Goal: Complete application form

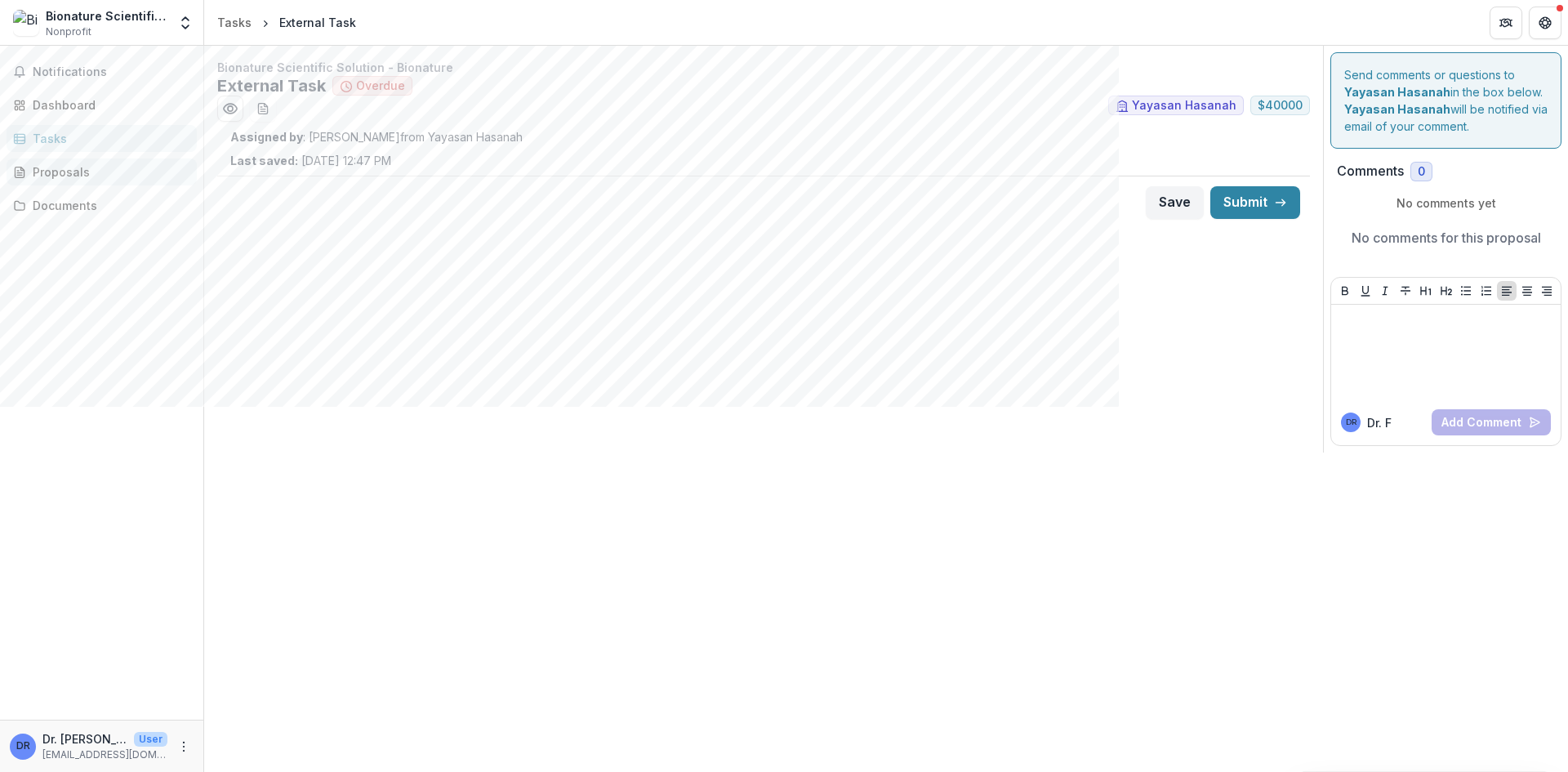
click at [96, 175] on div "Proposals" at bounding box center [108, 172] width 151 height 17
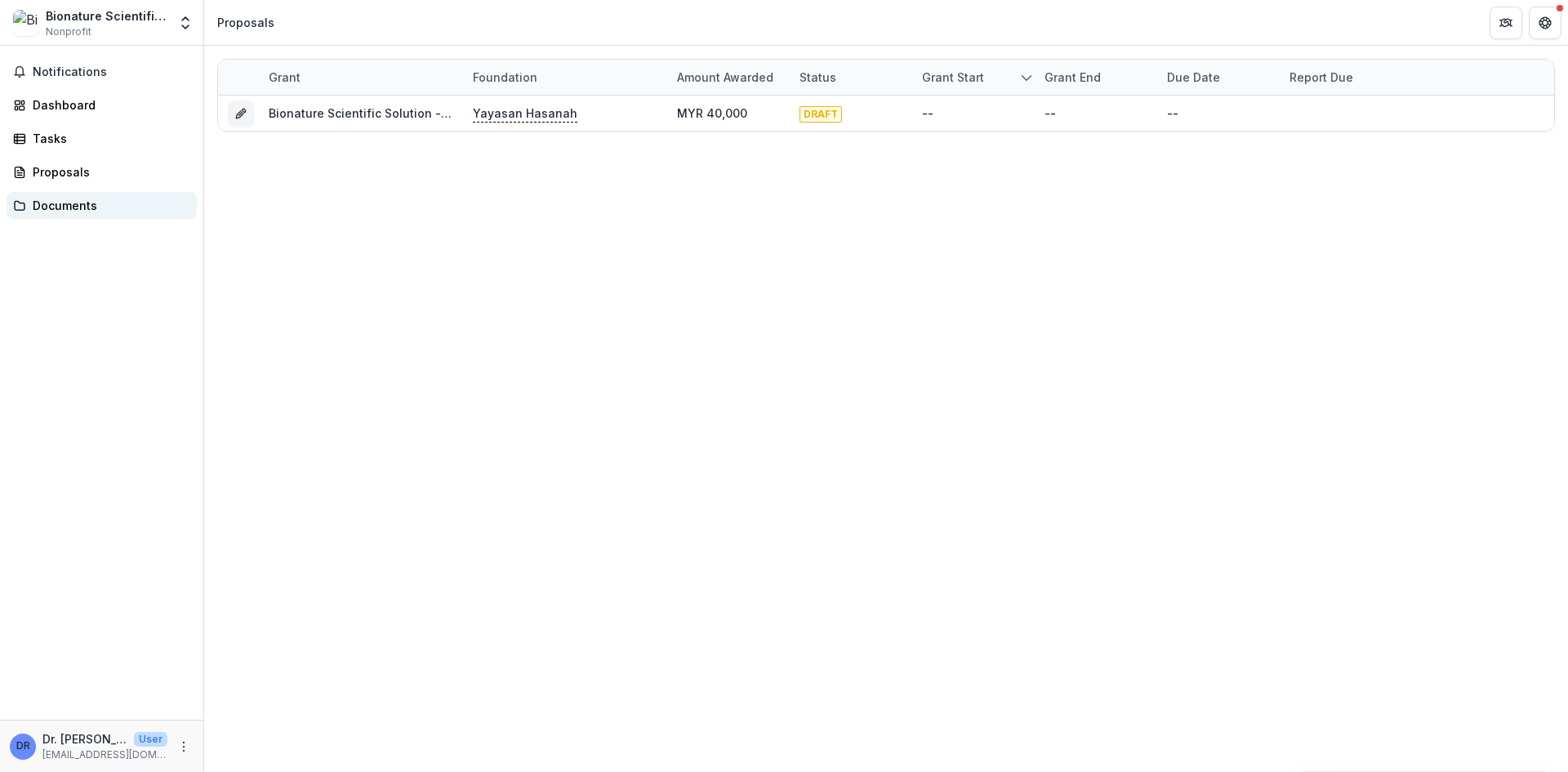
click at [85, 209] on div "Documents" at bounding box center [108, 205] width 151 height 17
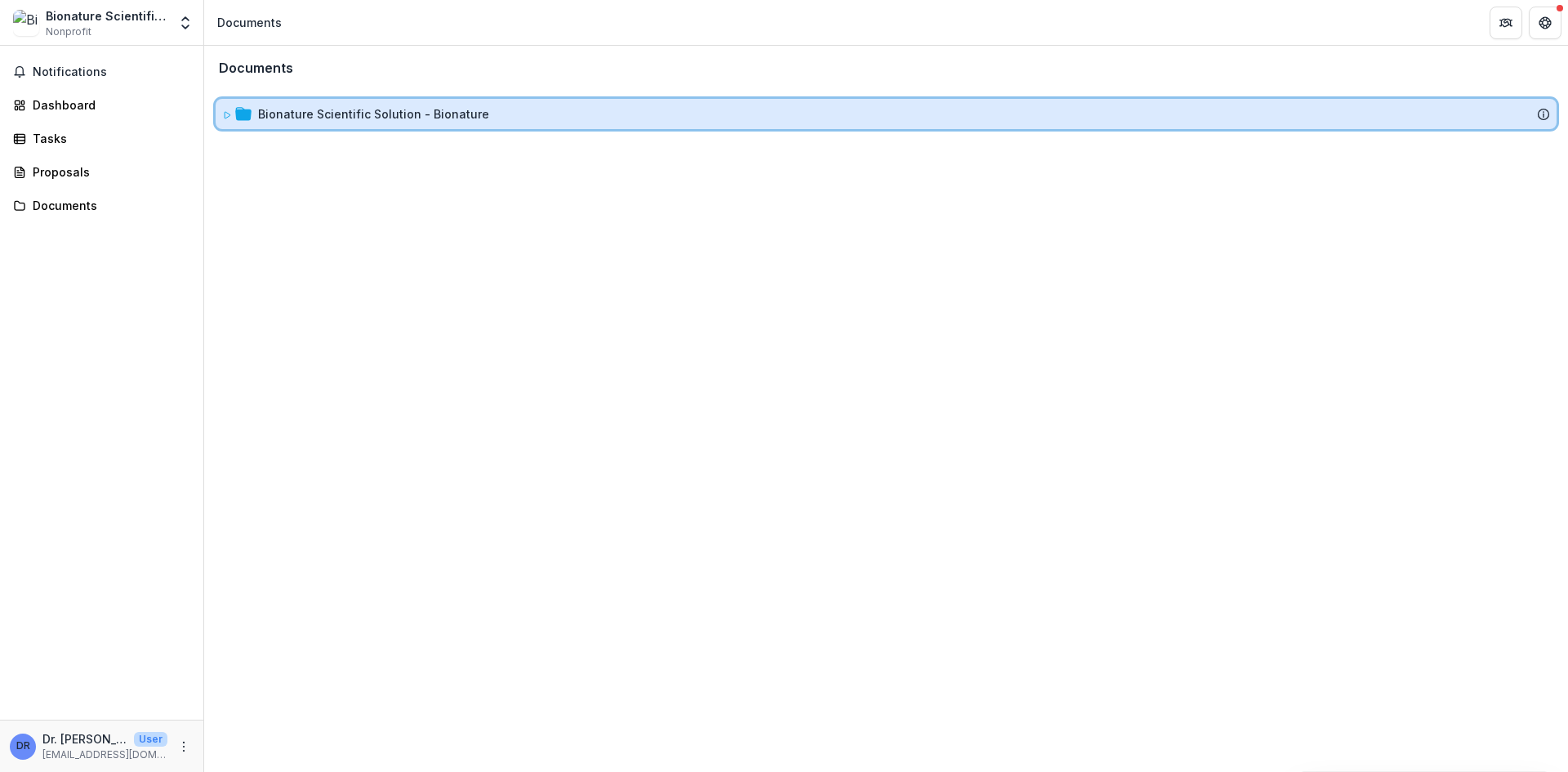
click at [596, 107] on div "Bionature Scientific Solution - Bionature" at bounding box center [904, 114] width 1292 height 17
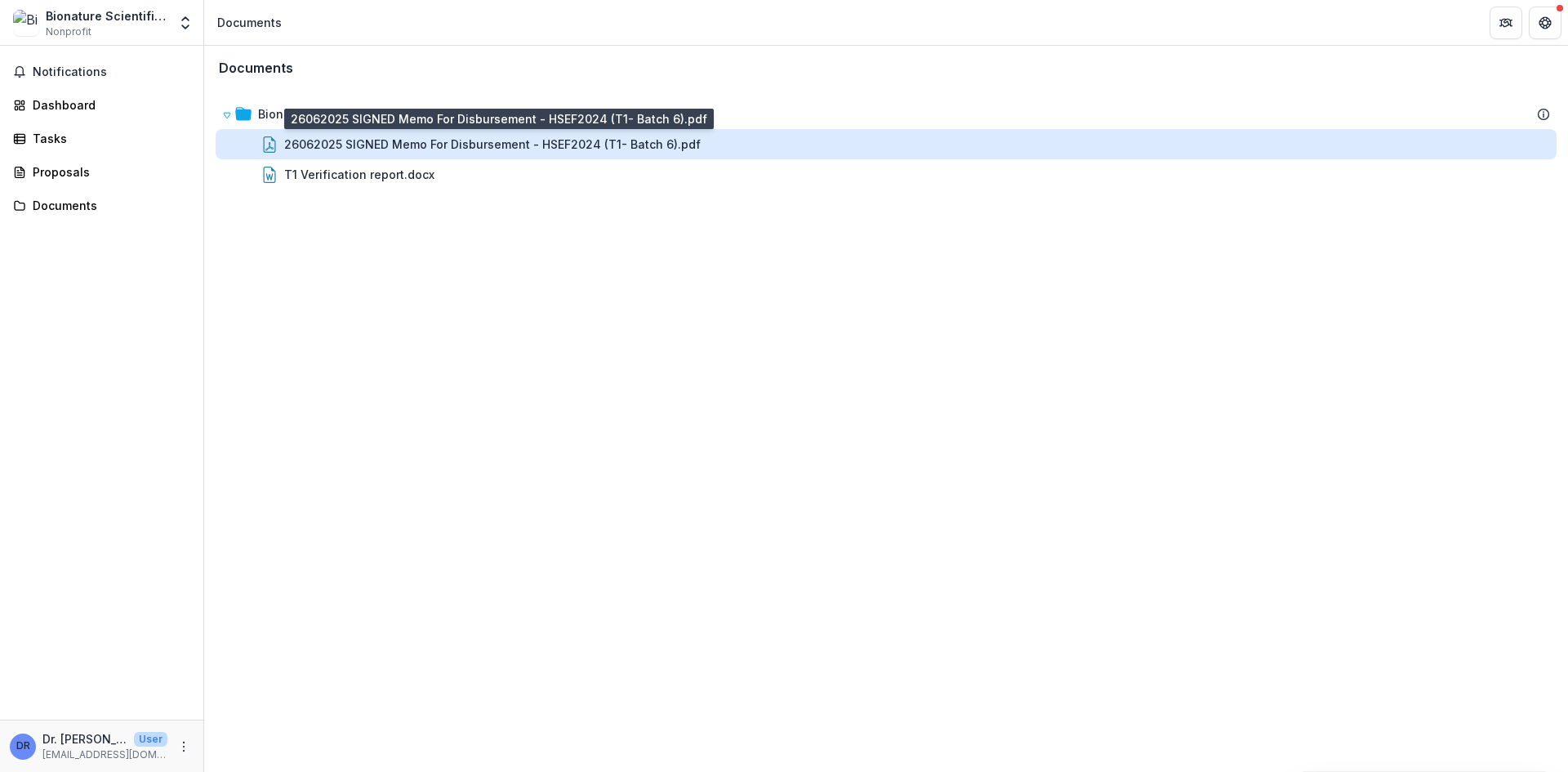
click at [497, 135] on div "26062025 SIGNED Memo For Disbursement - HSEF2024 (T1- Batch 6).pdf" at bounding box center [492, 144] width 417 height 17
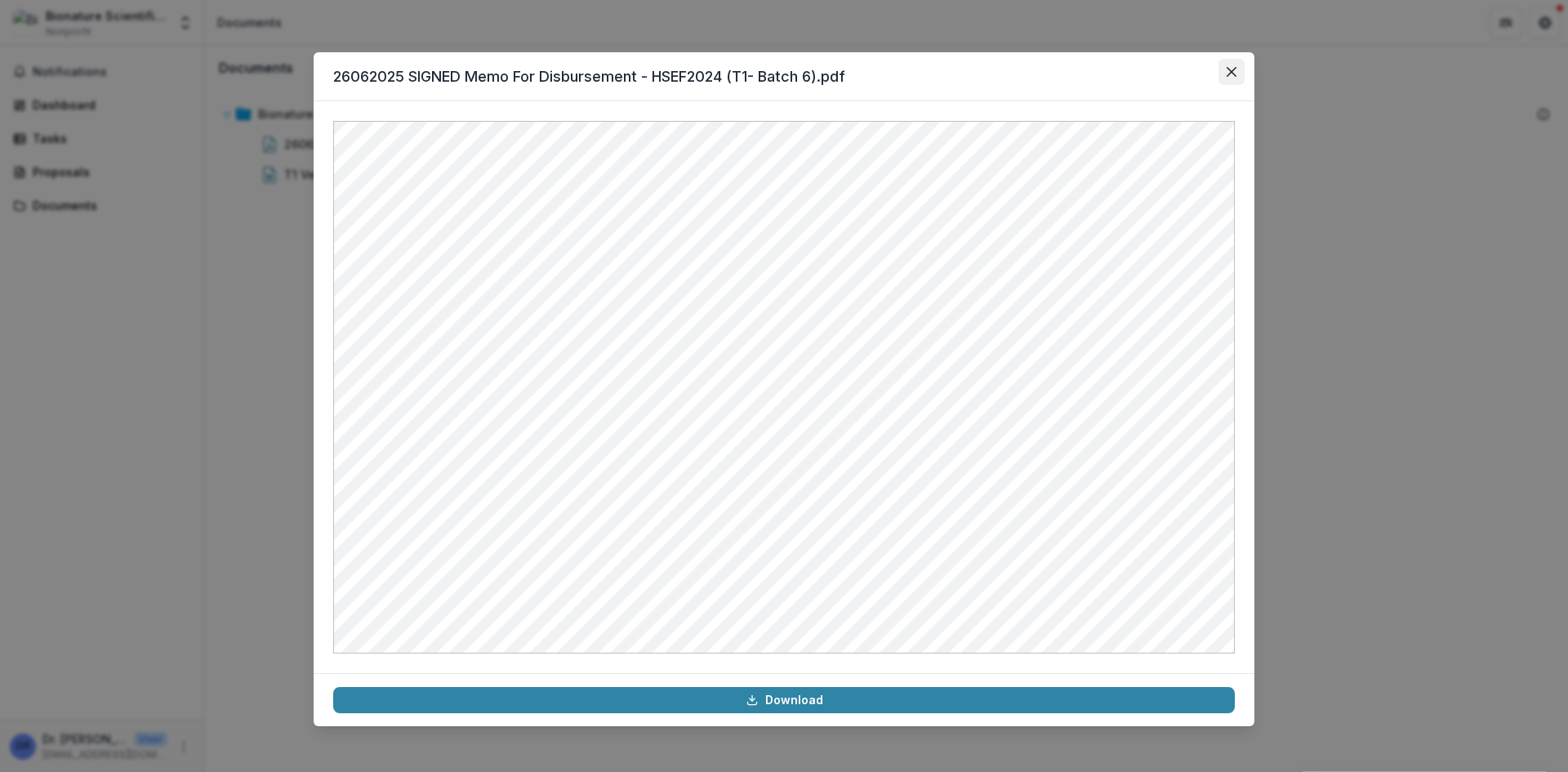
click at [1232, 73] on icon "Close" at bounding box center [1231, 72] width 10 height 10
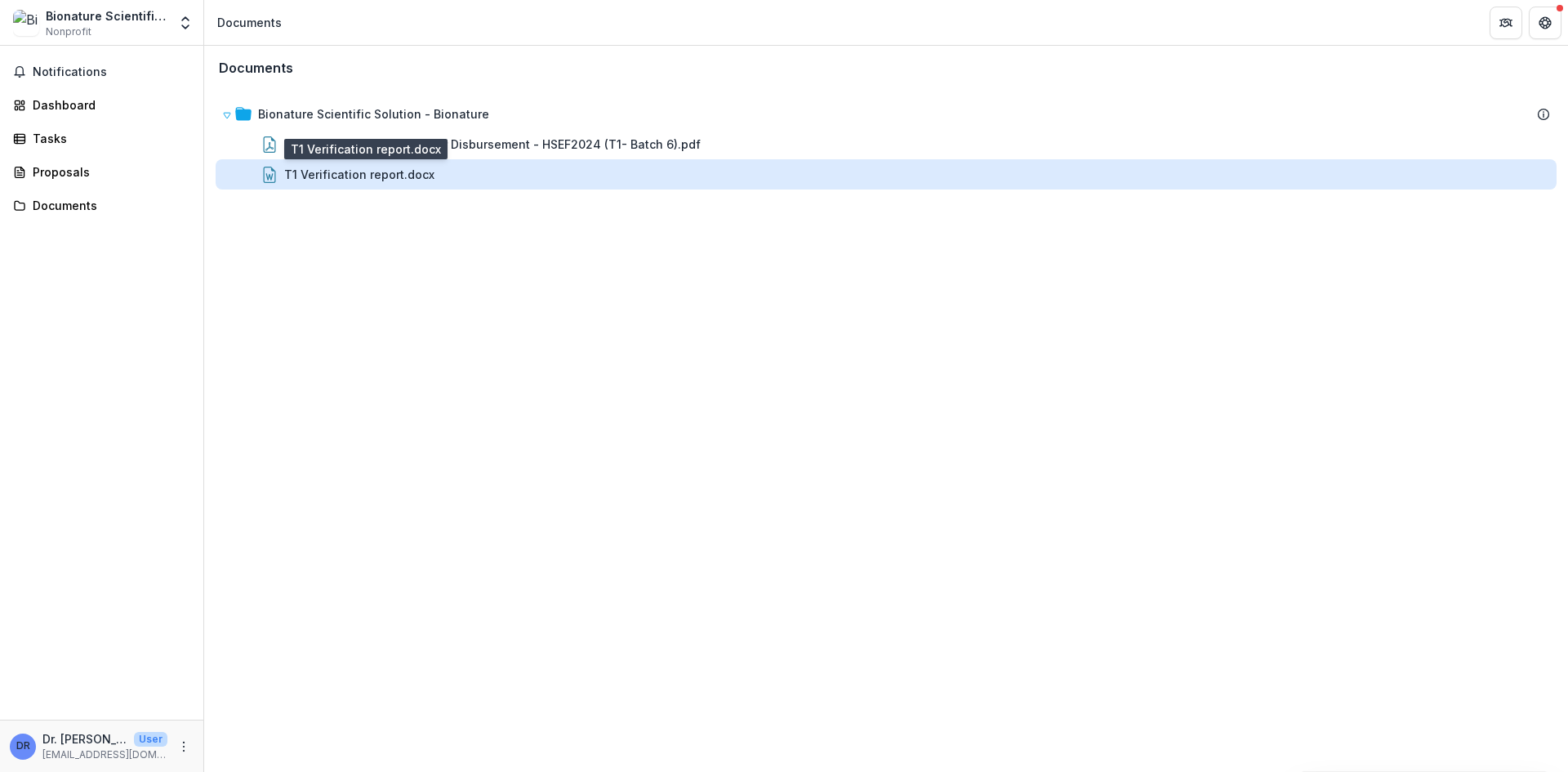
click at [370, 172] on div "T1 Verification report.docx" at bounding box center [360, 174] width 150 height 17
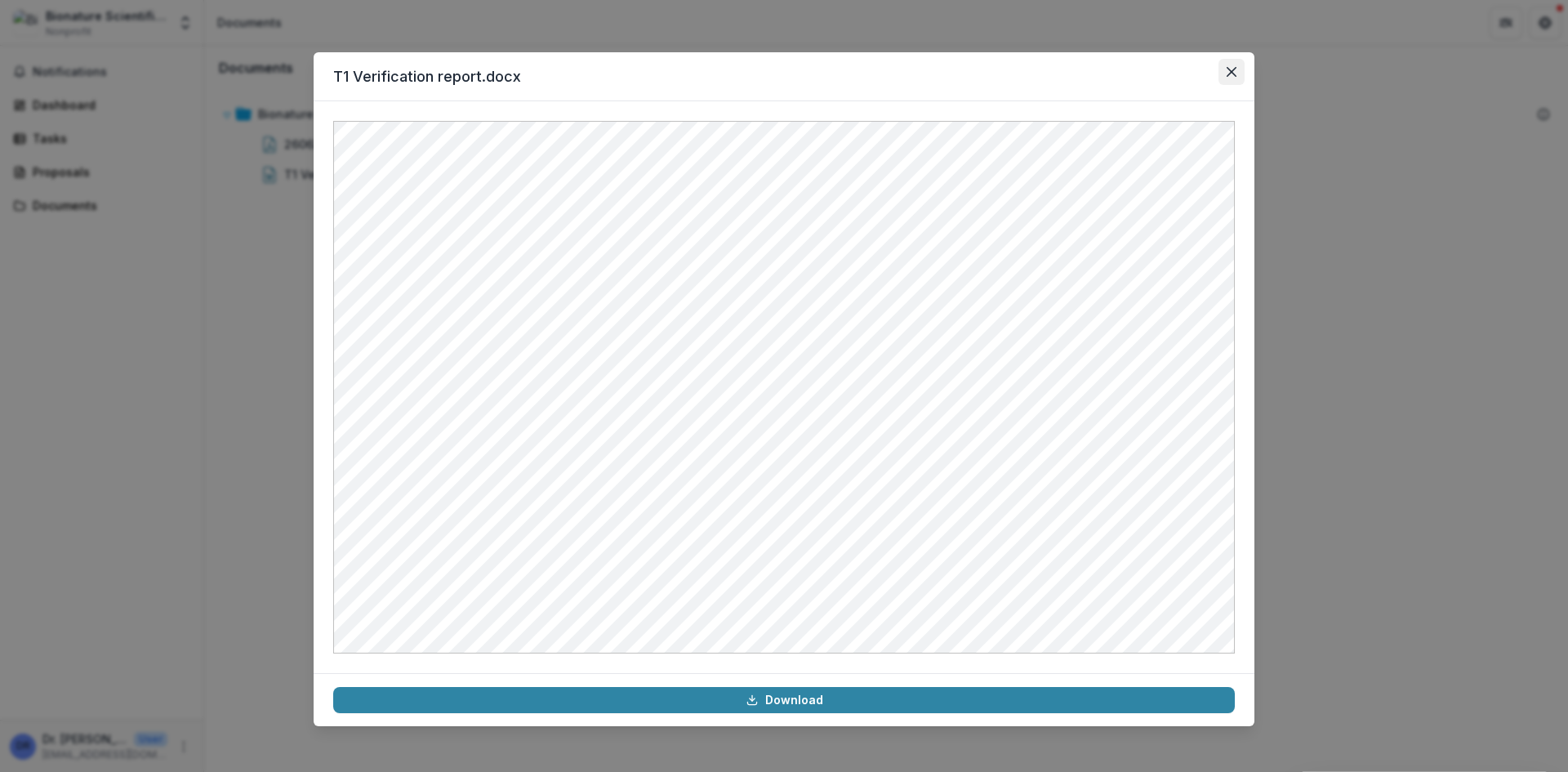
click at [1236, 68] on icon "Close" at bounding box center [1231, 72] width 10 height 10
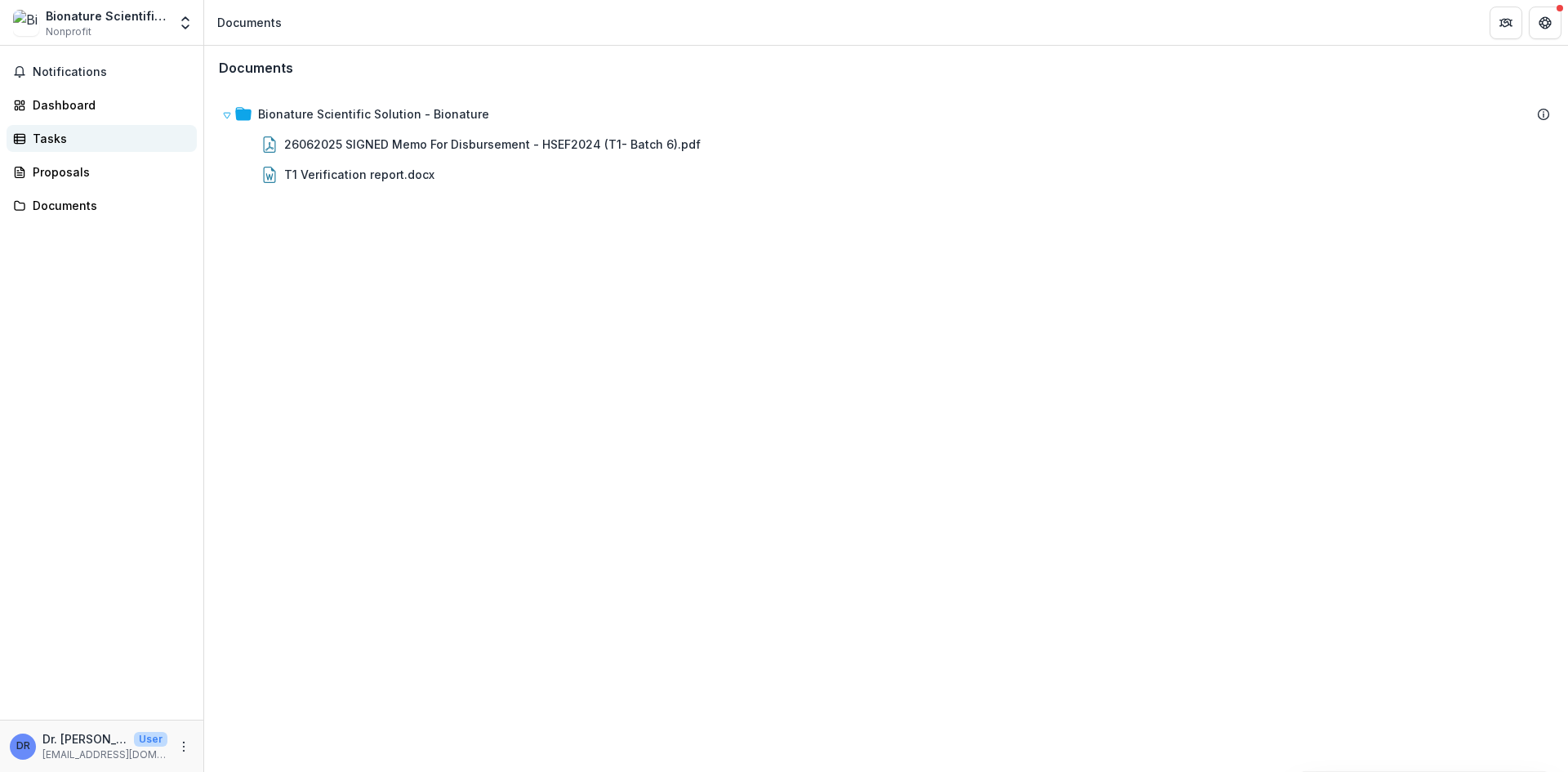
click at [188, 130] on link "Tasks" at bounding box center [101, 138] width 191 height 27
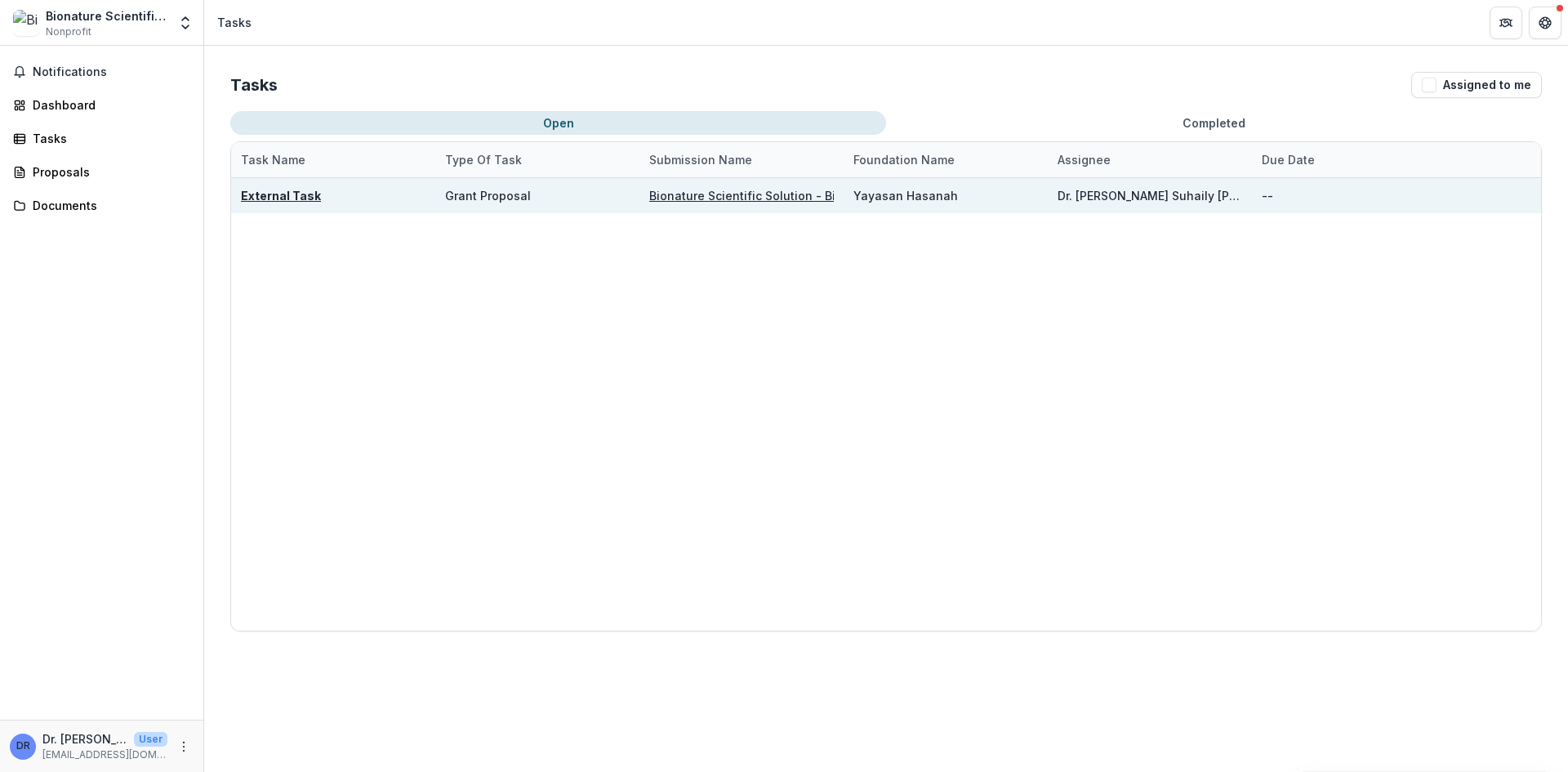
click at [729, 195] on u "Bionature Scientific Solution - Bionature" at bounding box center [765, 195] width 231 height 14
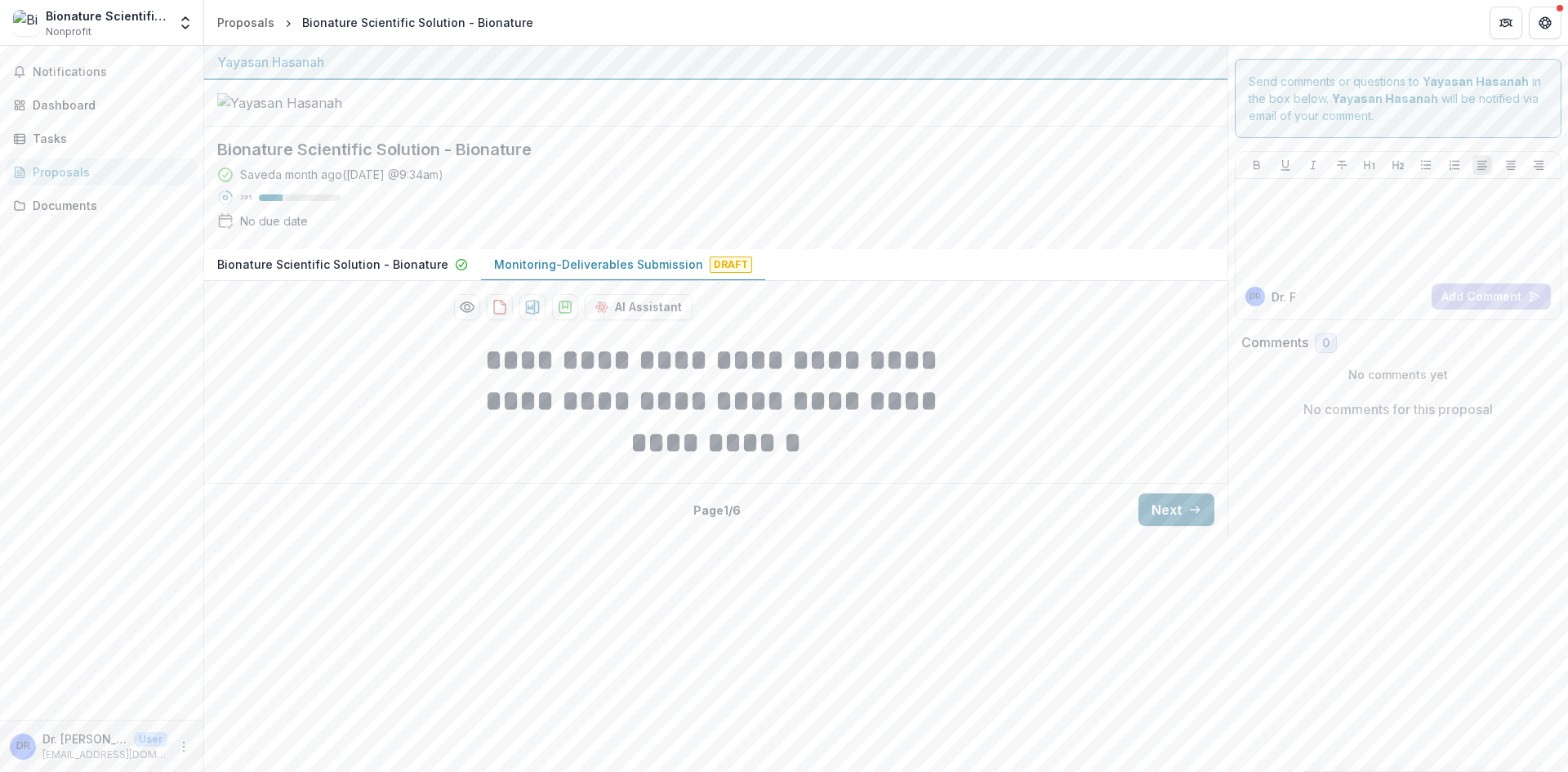
click at [1180, 526] on button "Next" at bounding box center [1176, 510] width 76 height 33
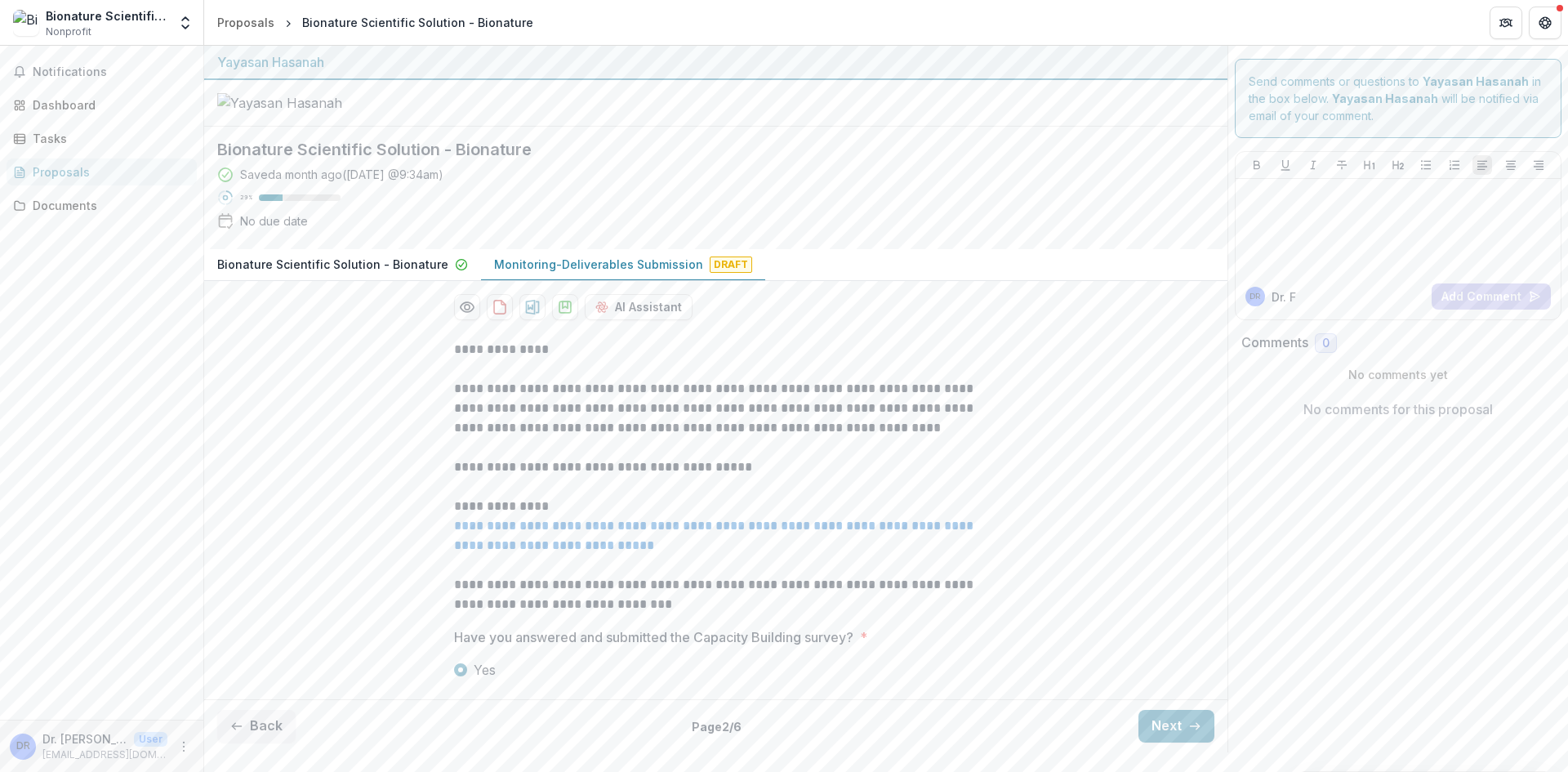
scroll to position [54, 0]
click at [1179, 742] on button "Next" at bounding box center [1176, 726] width 76 height 33
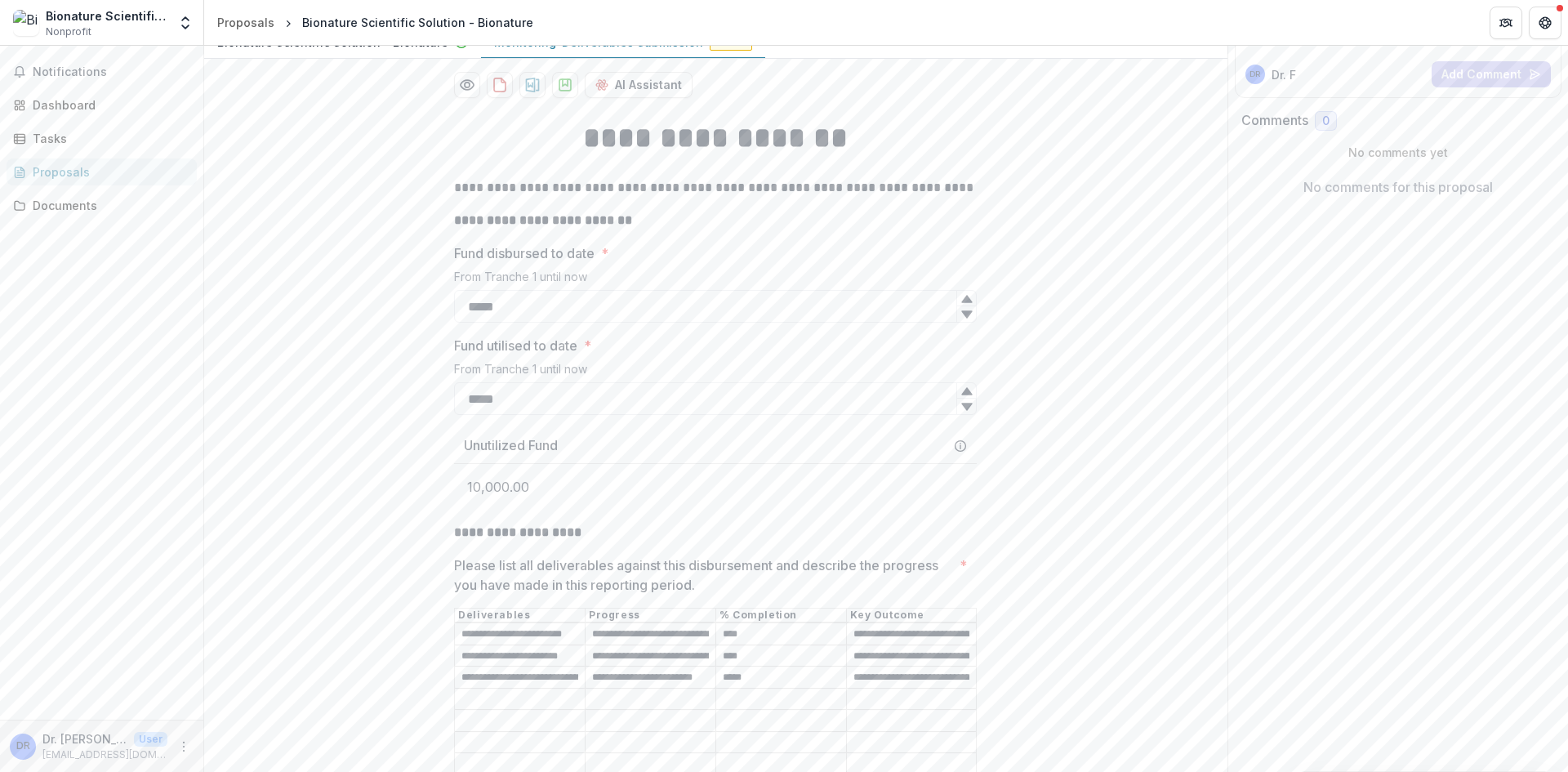
scroll to position [0, 0]
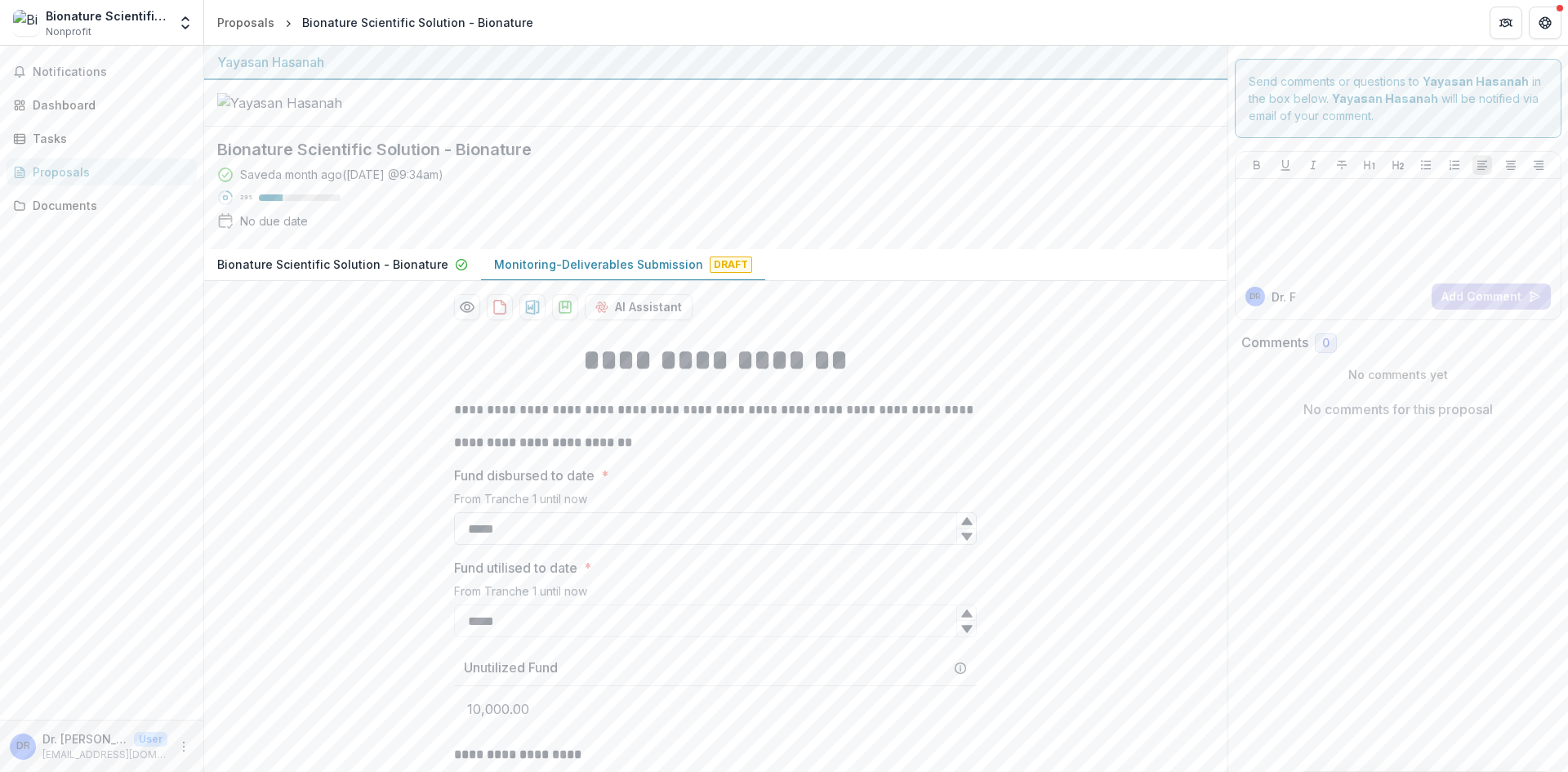
click at [512, 544] on input "*****" at bounding box center [715, 529] width 523 height 33
drag, startPoint x: 525, startPoint y: 694, endPoint x: 538, endPoint y: 692, distance: 13.2
click at [525, 637] on input "*****" at bounding box center [715, 621] width 523 height 33
type input "*"
type input "*****"
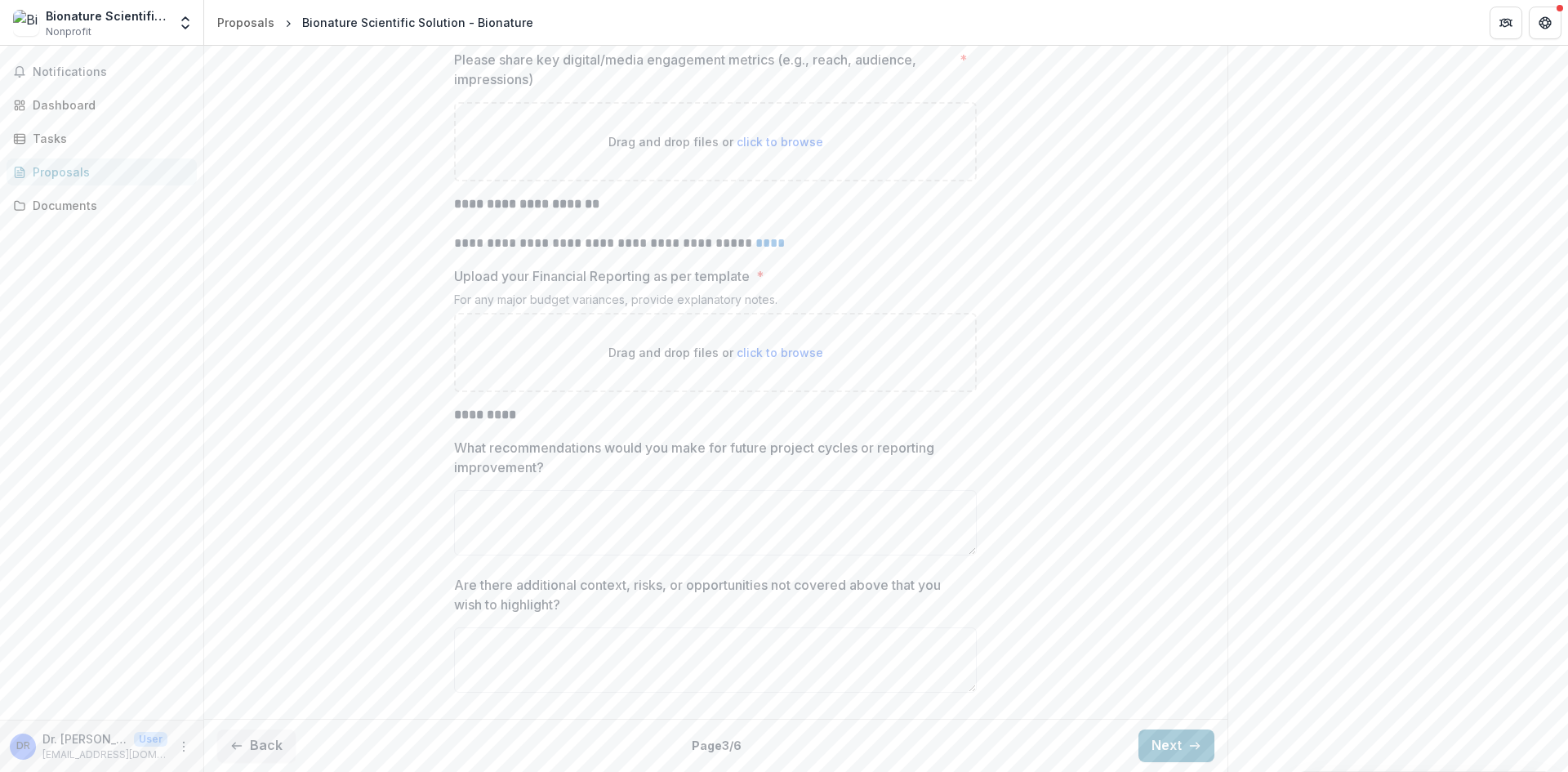
scroll to position [3992, 0]
click at [1188, 750] on icon "button" at bounding box center [1194, 746] width 13 height 13
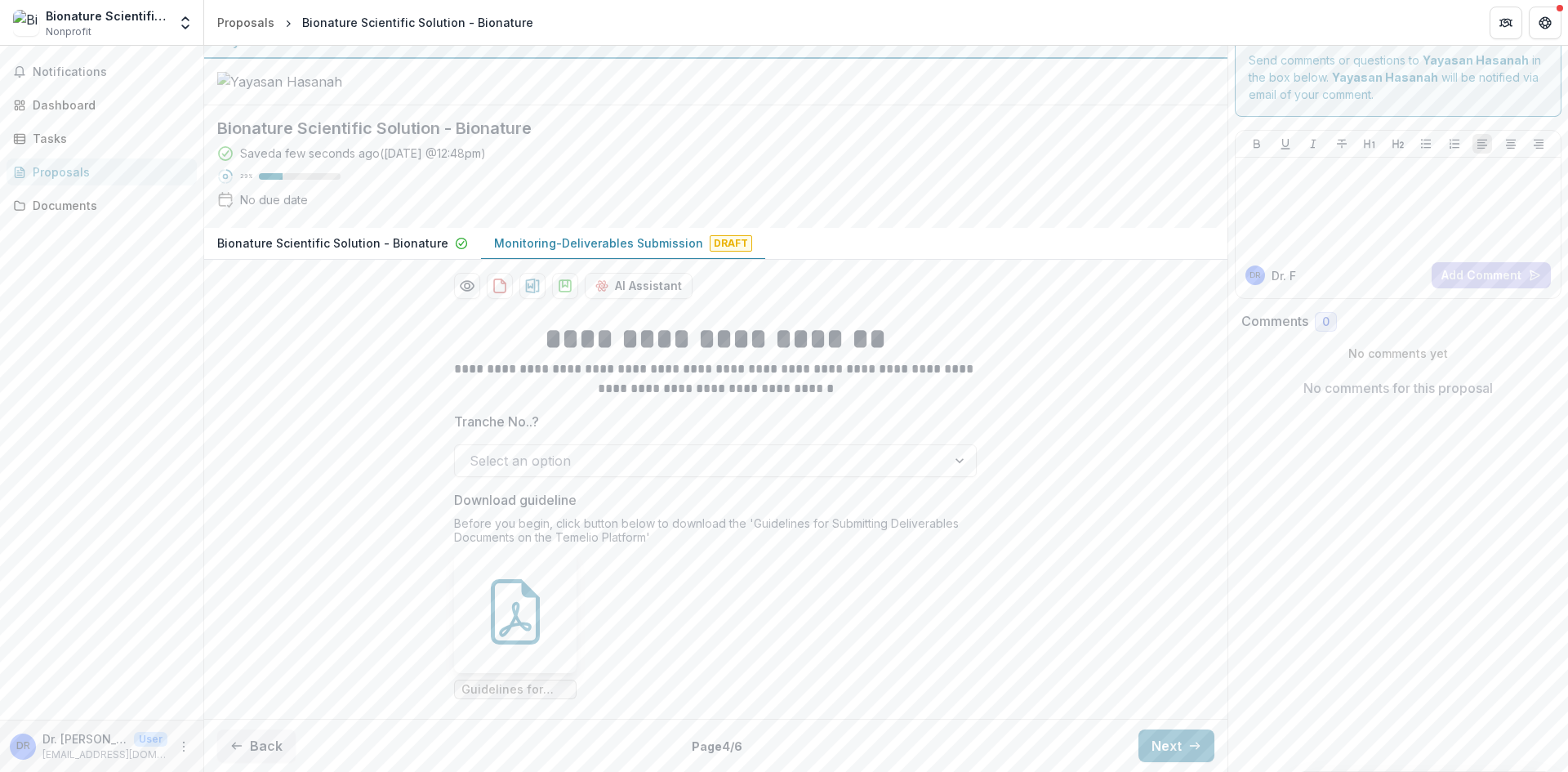
scroll to position [96, 0]
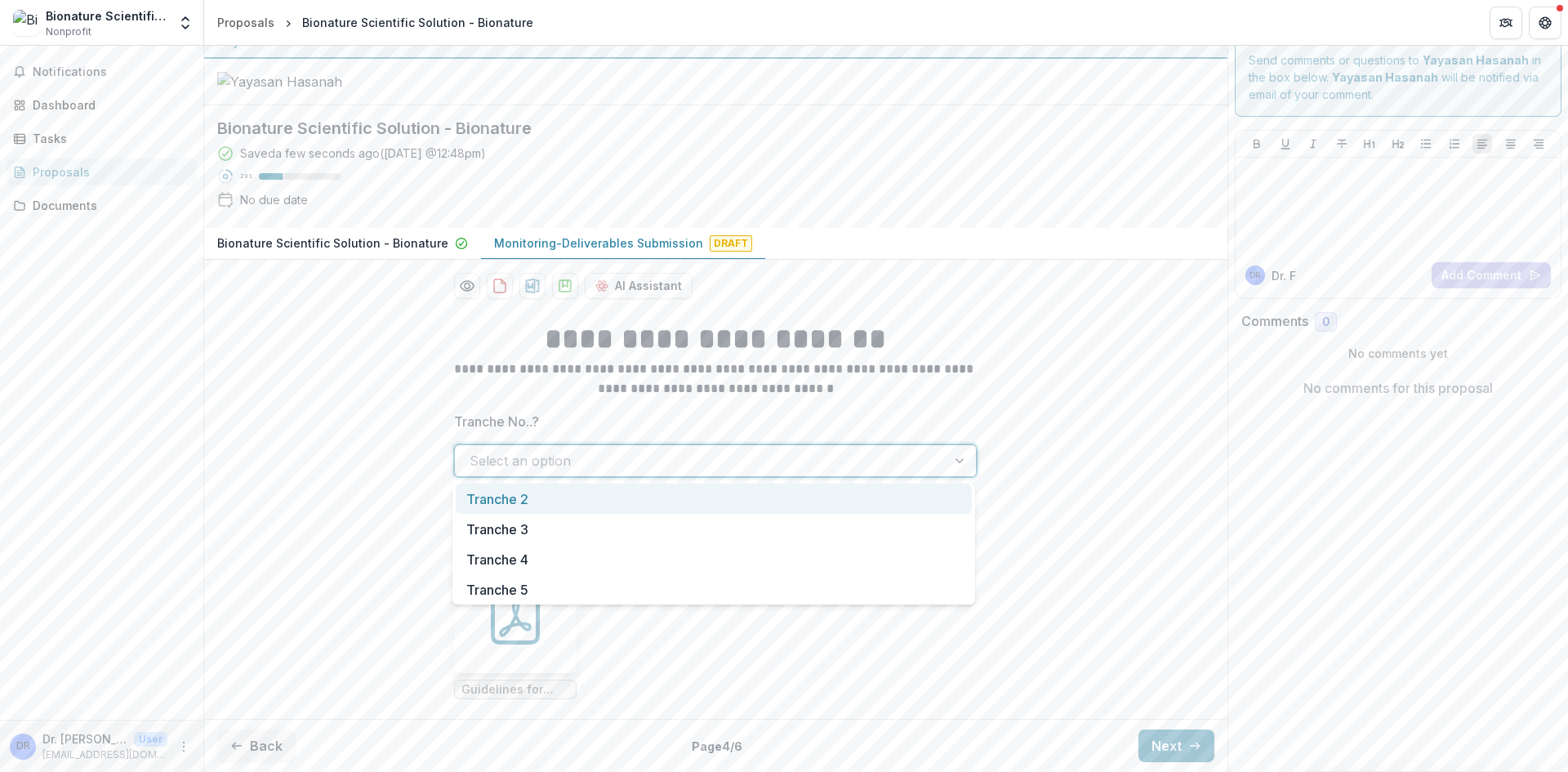
click at [911, 448] on div "Select an option" at bounding box center [700, 461] width 492 height 26
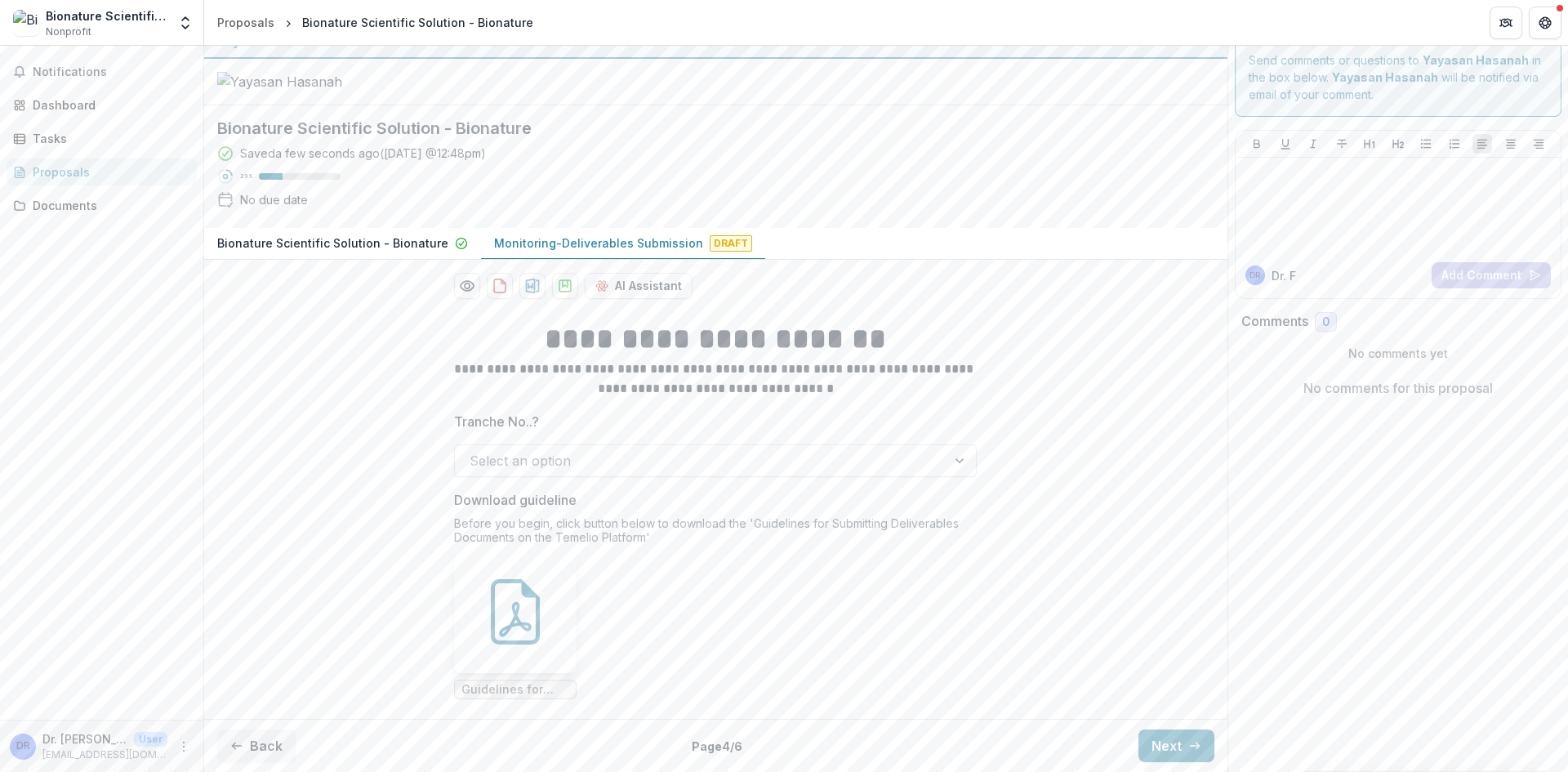
click at [1100, 405] on div "**********" at bounding box center [715, 508] width 1023 height 407
click at [241, 741] on icon "button" at bounding box center [237, 746] width 13 height 13
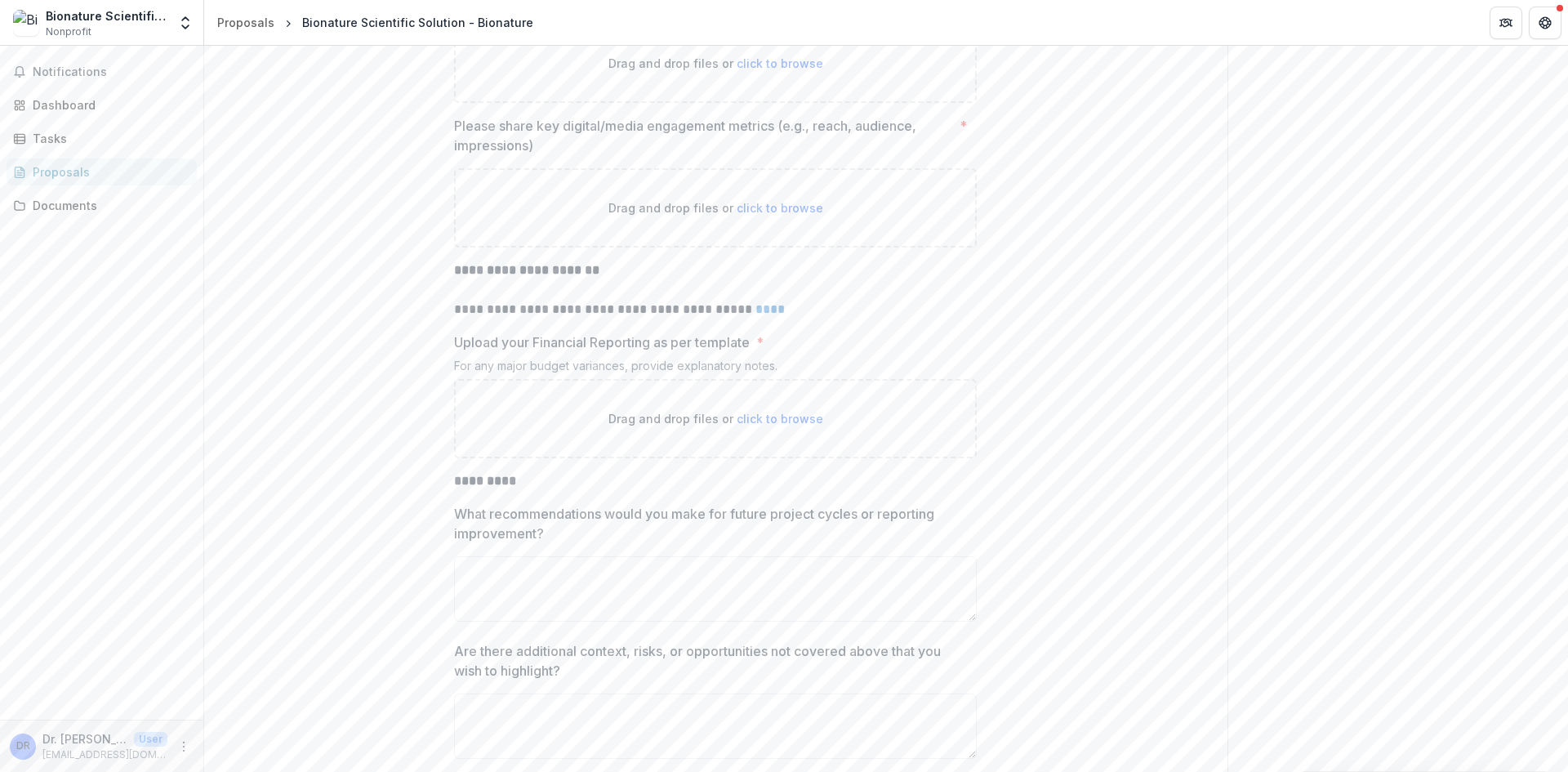
scroll to position [3992, 0]
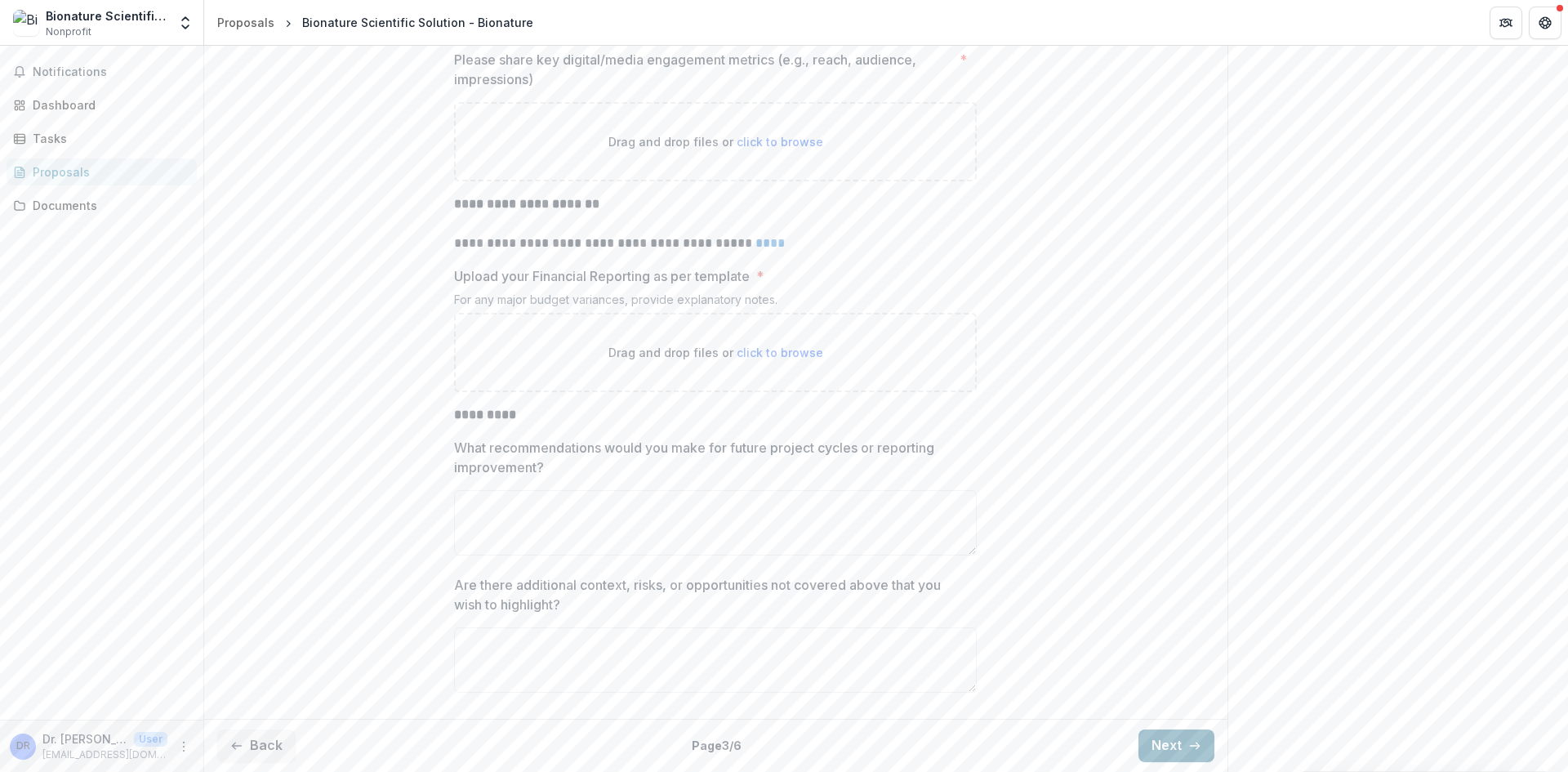
click at [1165, 737] on button "Next" at bounding box center [1176, 746] width 76 height 33
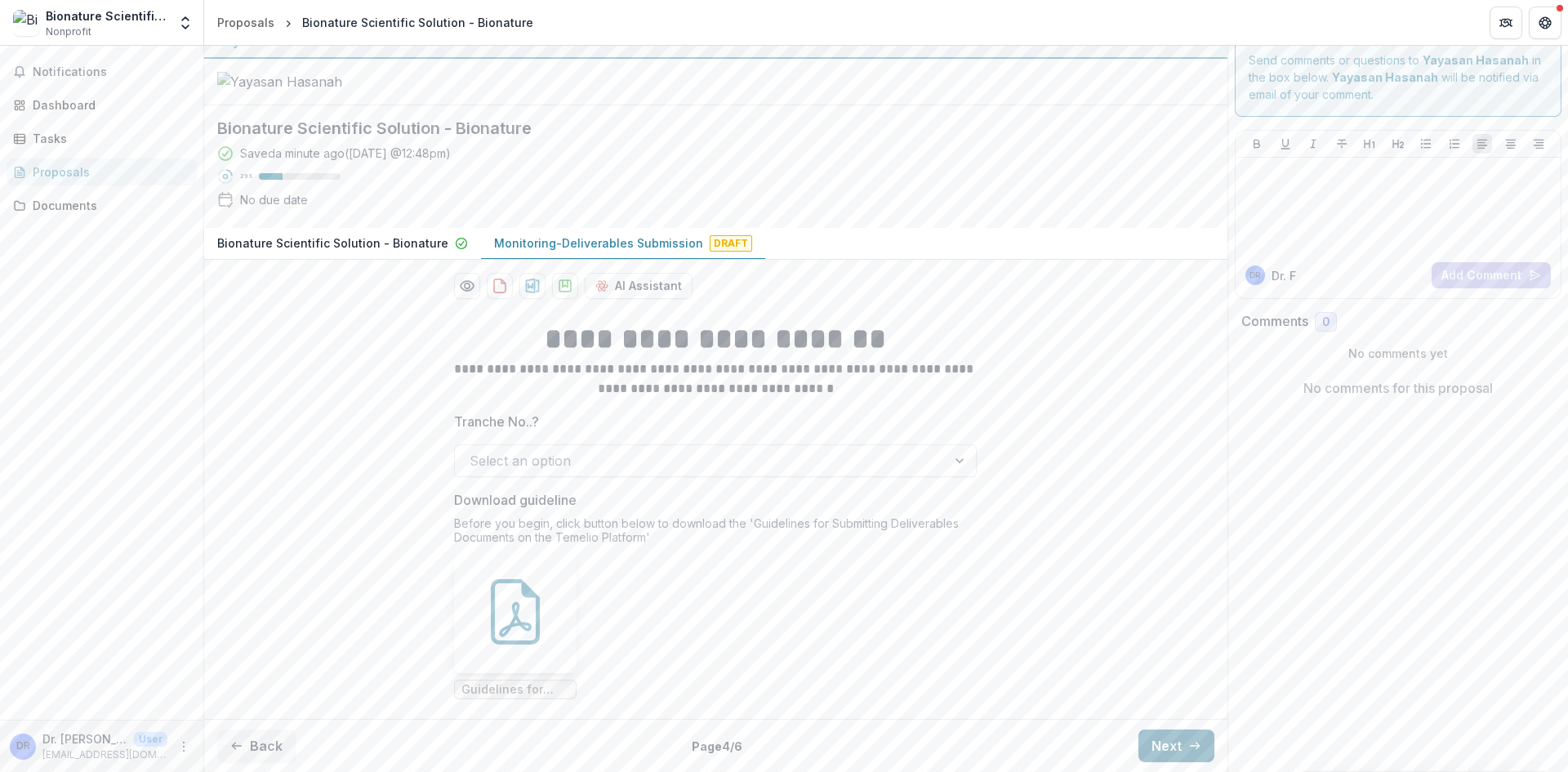
scroll to position [96, 0]
click at [1165, 737] on button "Next" at bounding box center [1176, 746] width 76 height 33
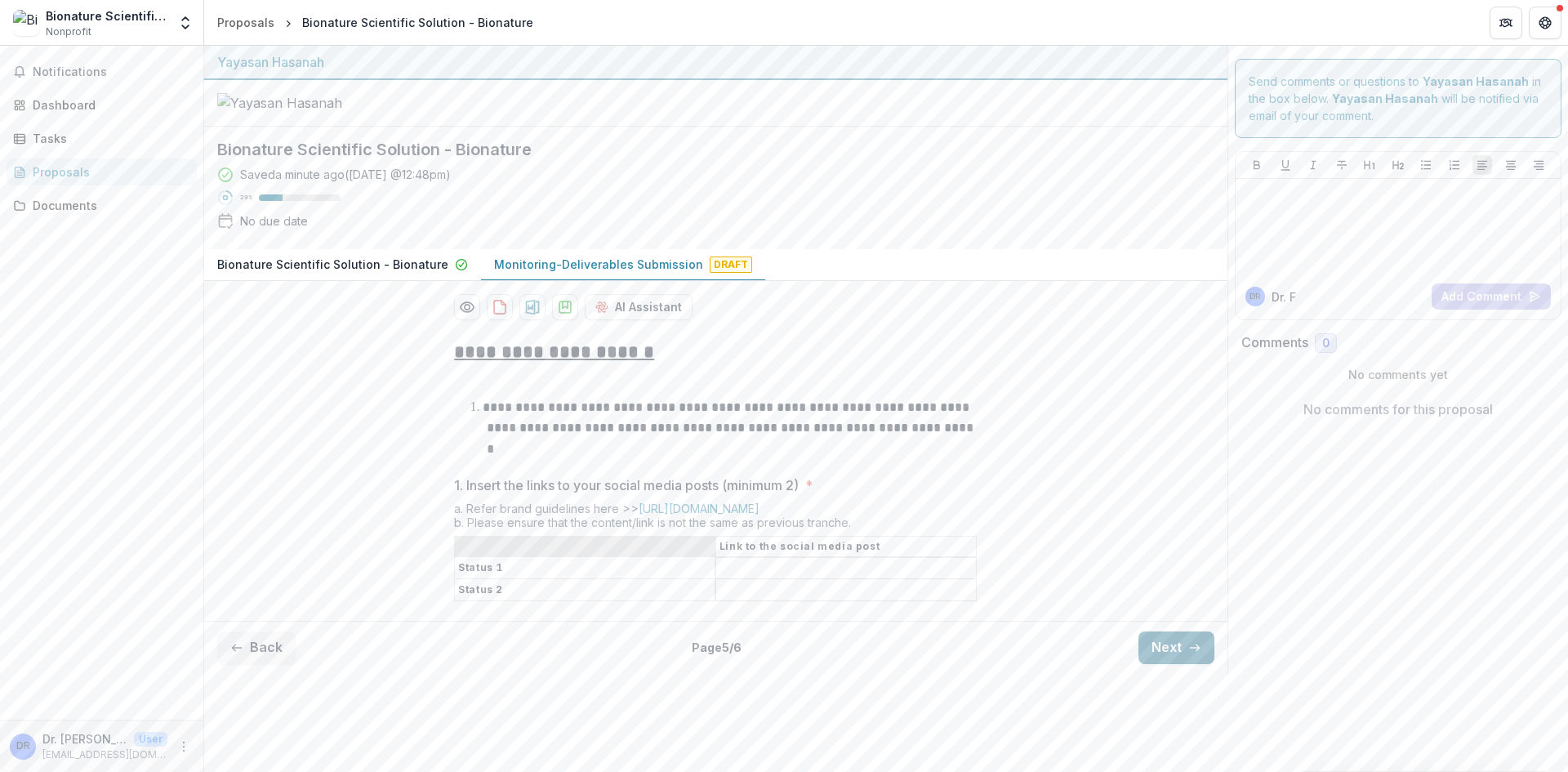
scroll to position [0, 0]
click at [1165, 664] on button "Next" at bounding box center [1176, 647] width 76 height 33
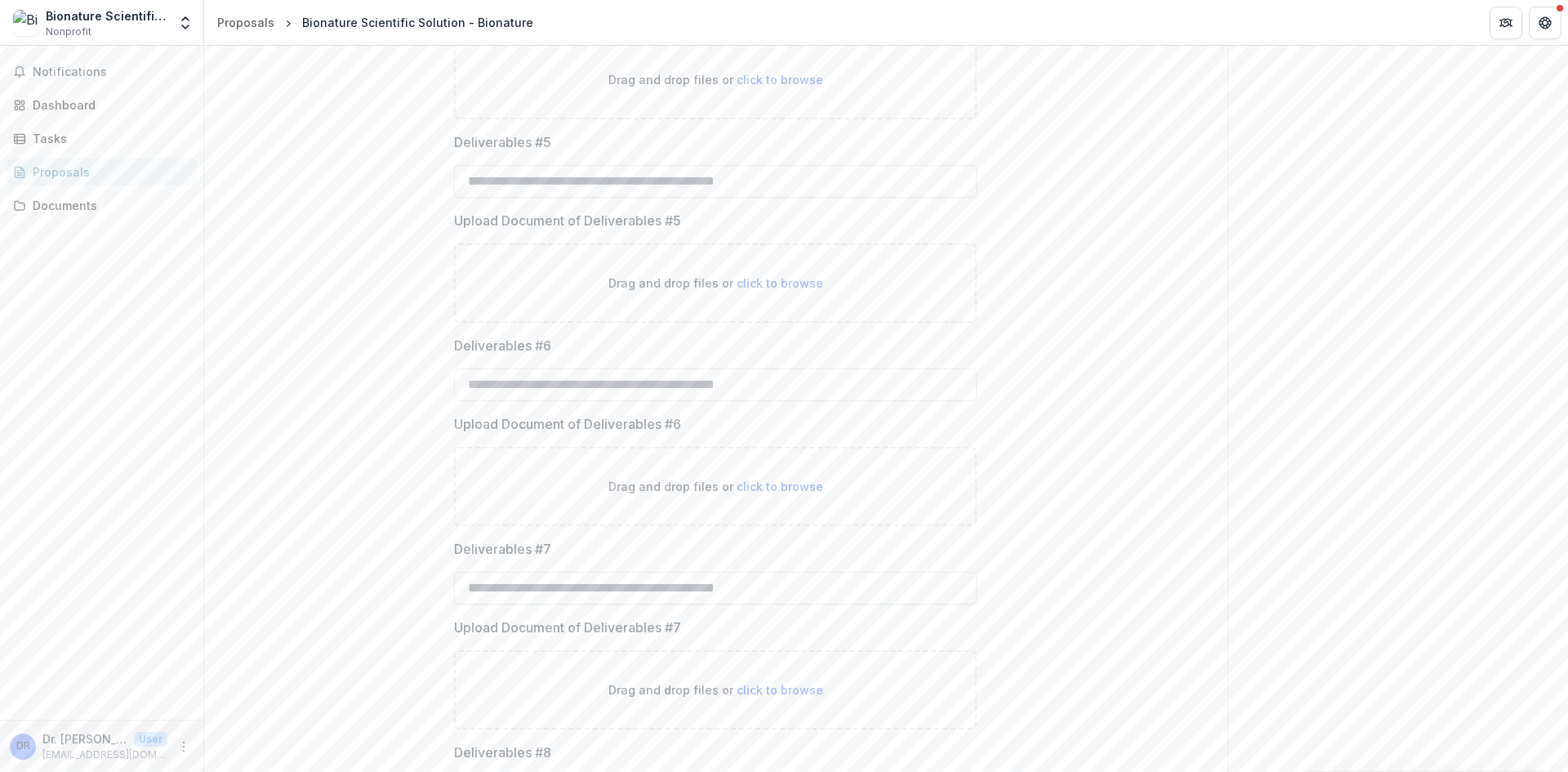
scroll to position [1317, 0]
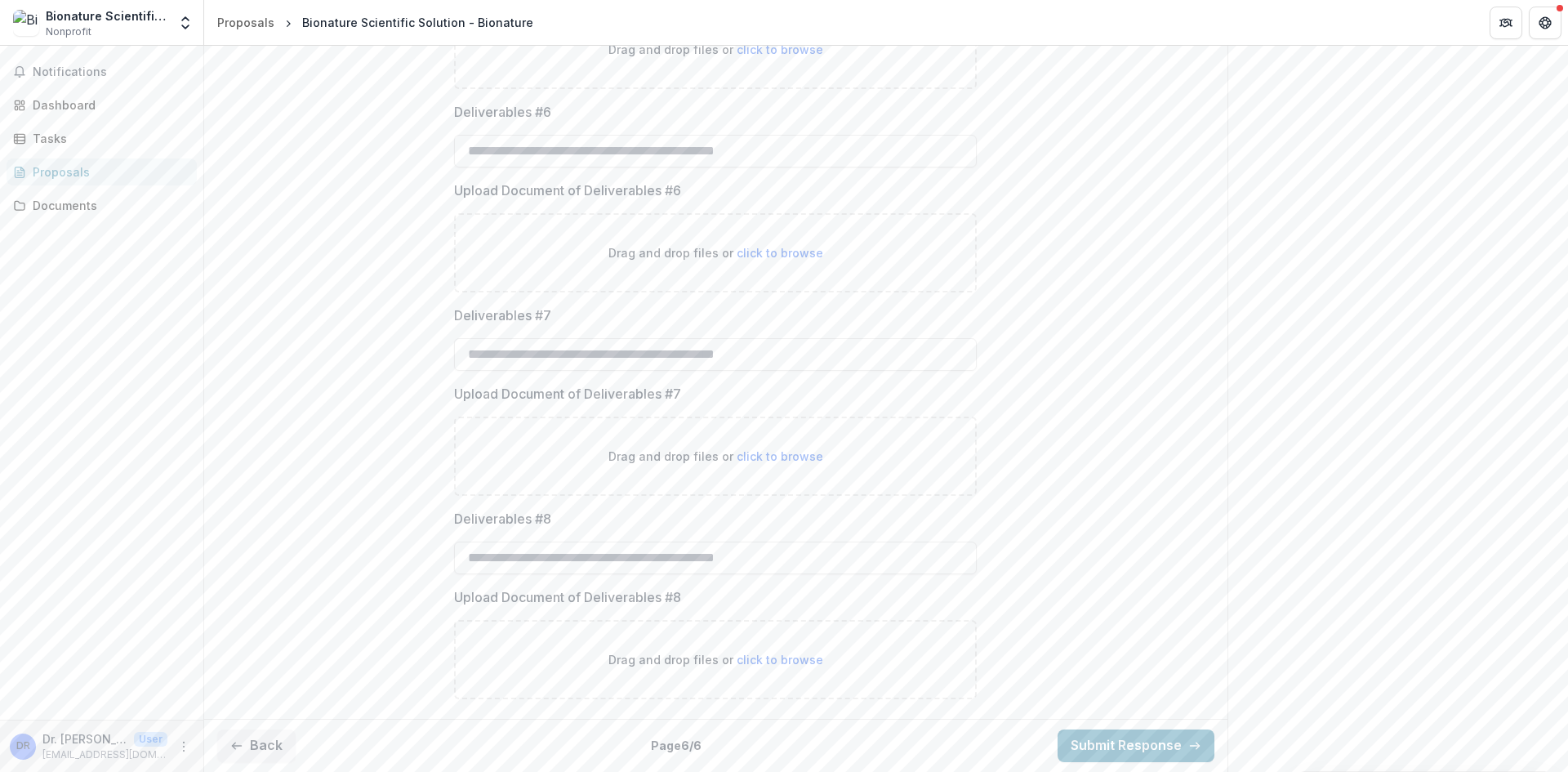
click at [259, 735] on button "Back" at bounding box center [256, 746] width 78 height 33
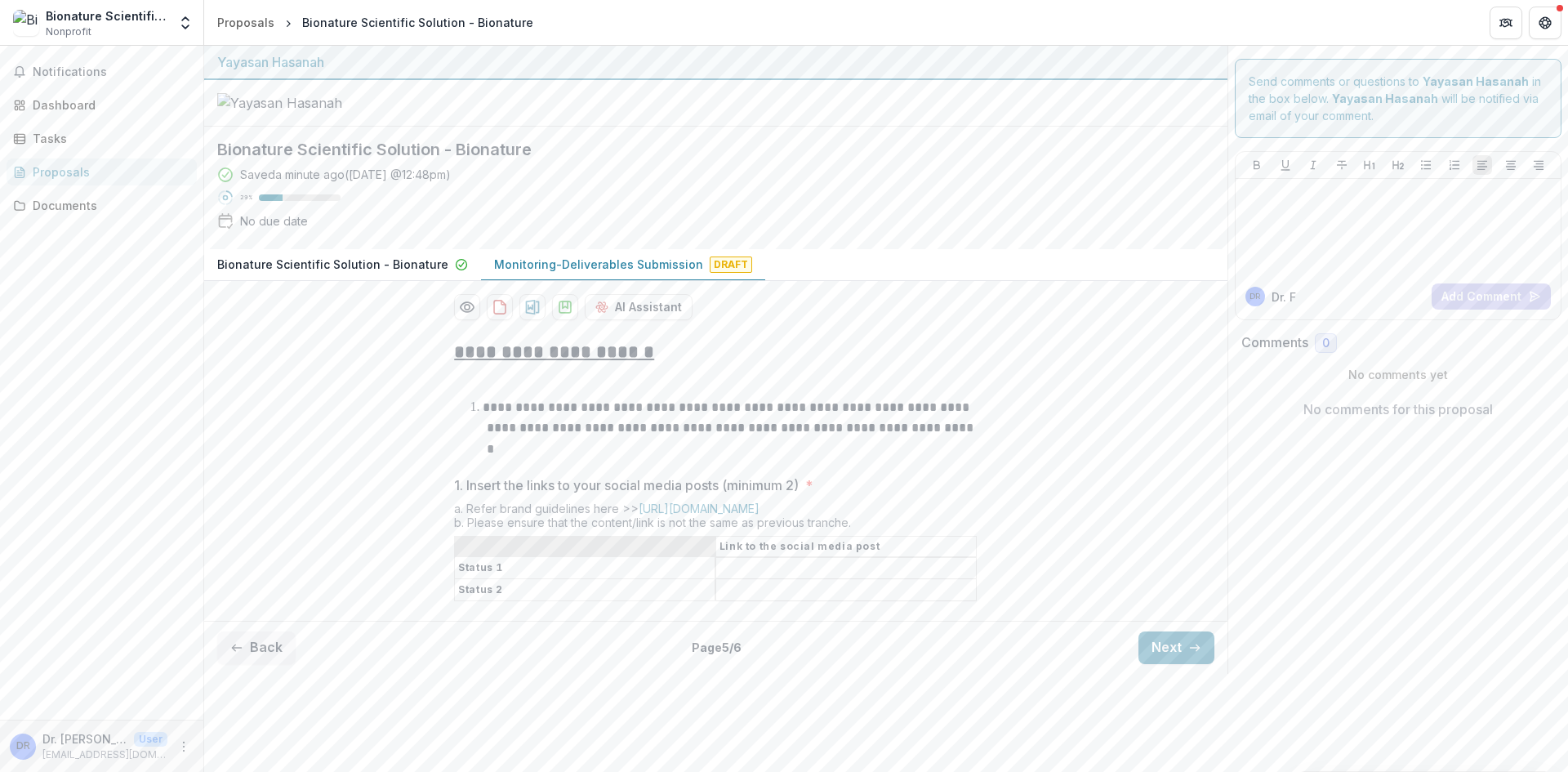
scroll to position [0, 0]
click at [271, 664] on button "Back" at bounding box center [256, 647] width 78 height 33
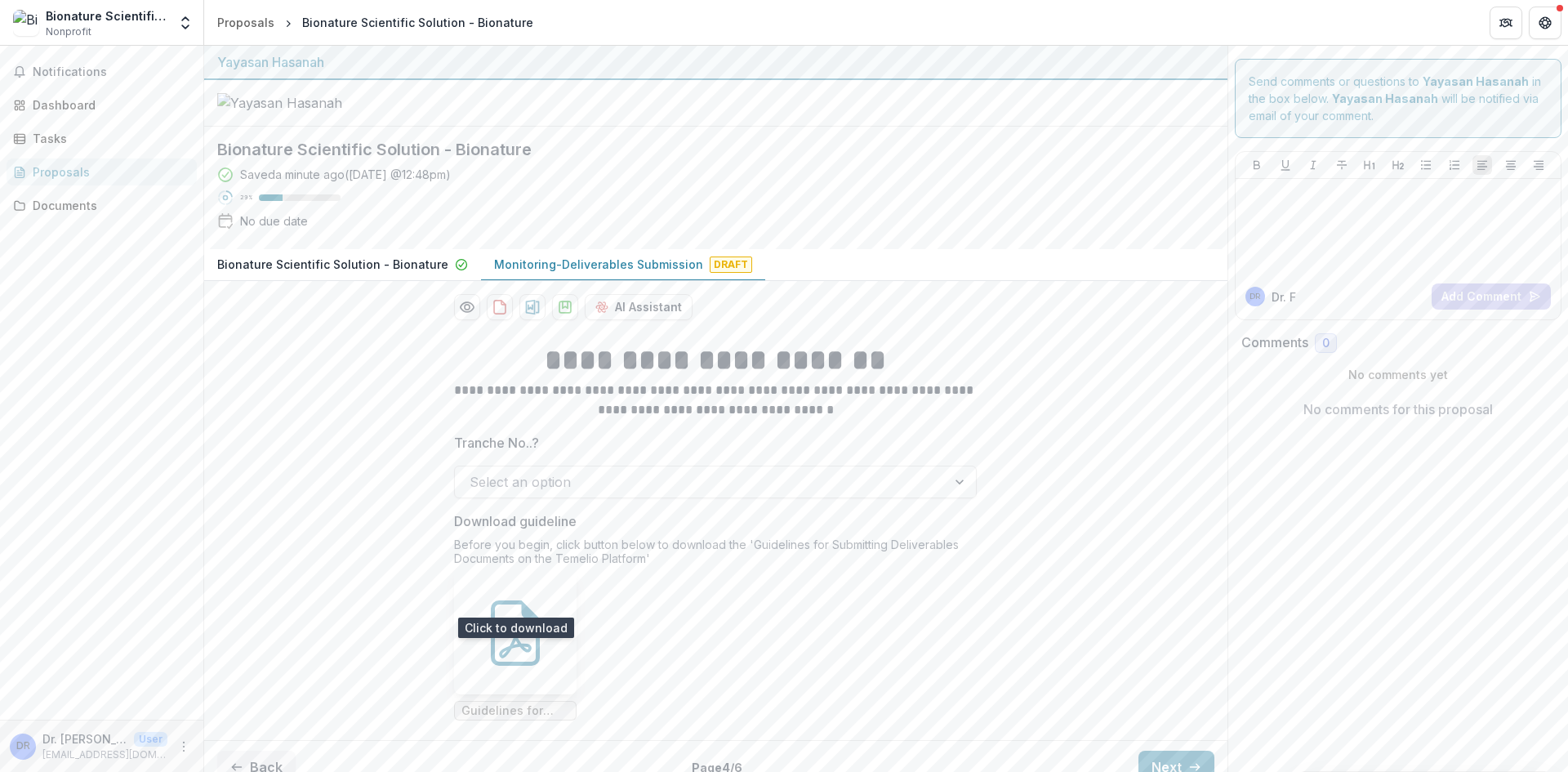
scroll to position [96, 0]
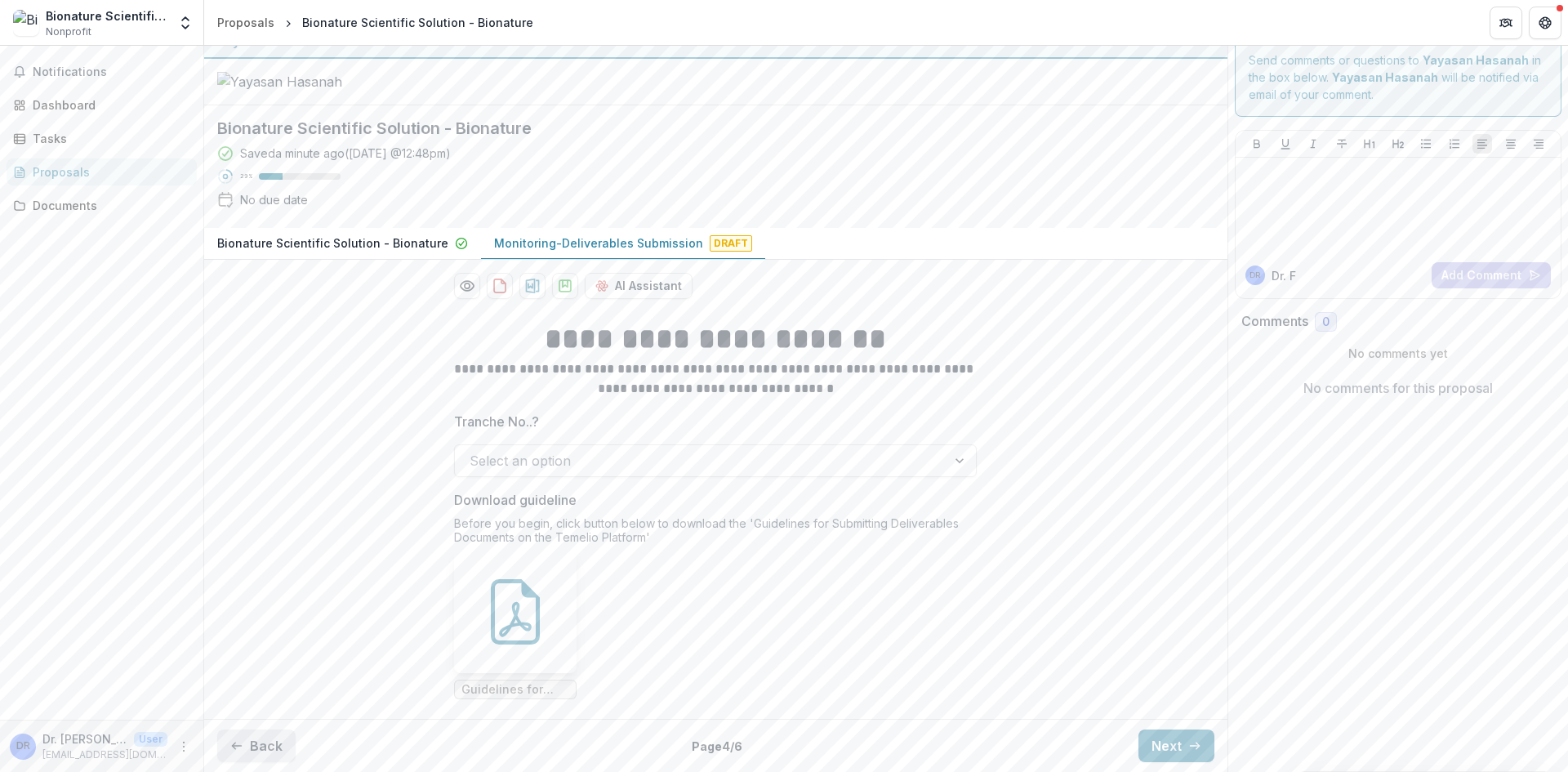
click at [269, 739] on button "Back" at bounding box center [256, 746] width 78 height 33
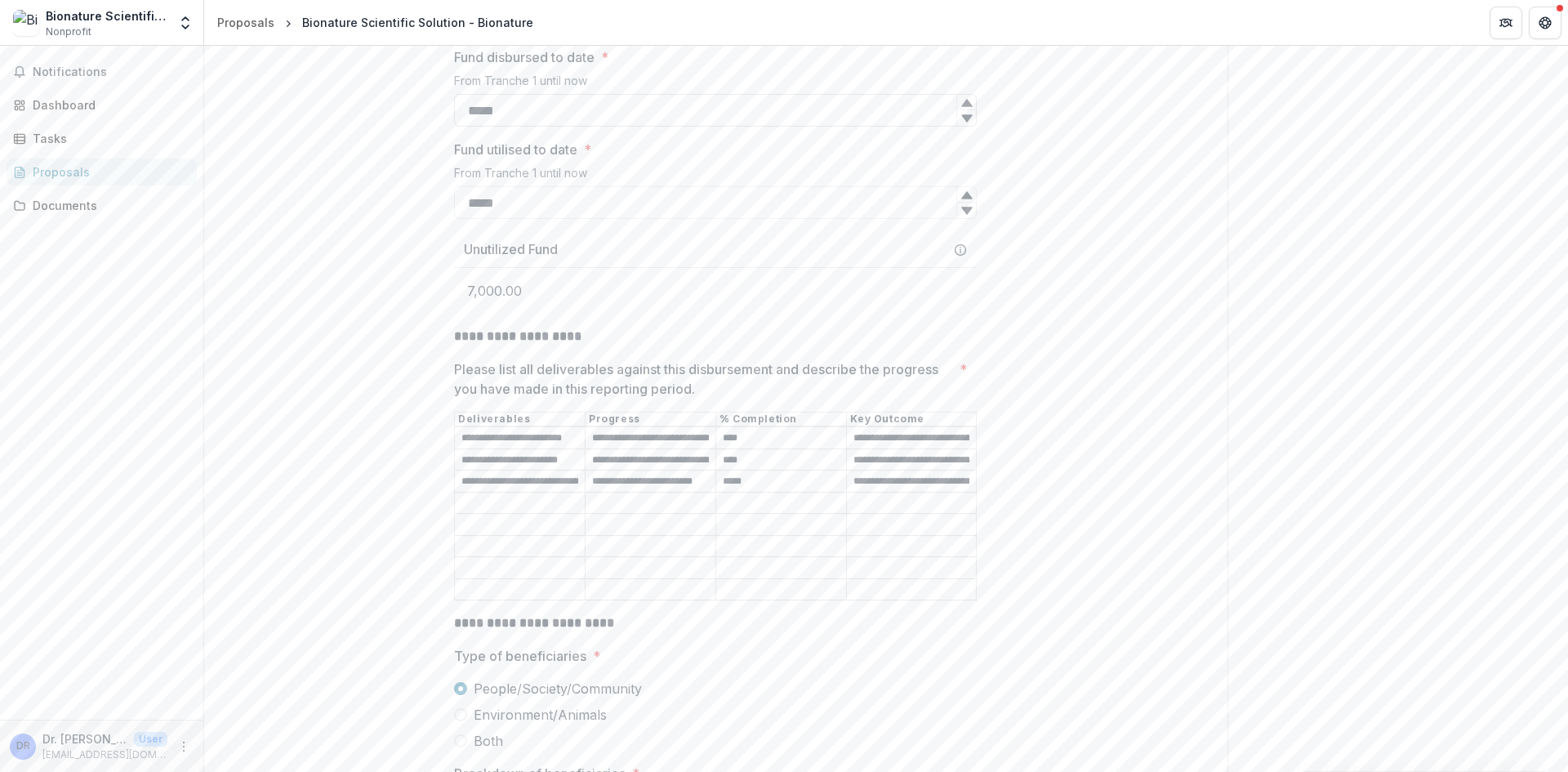
scroll to position [422, 0]
drag, startPoint x: 512, startPoint y: 281, endPoint x: 457, endPoint y: 273, distance: 55.6
click at [457, 214] on input "*****" at bounding box center [715, 199] width 523 height 33
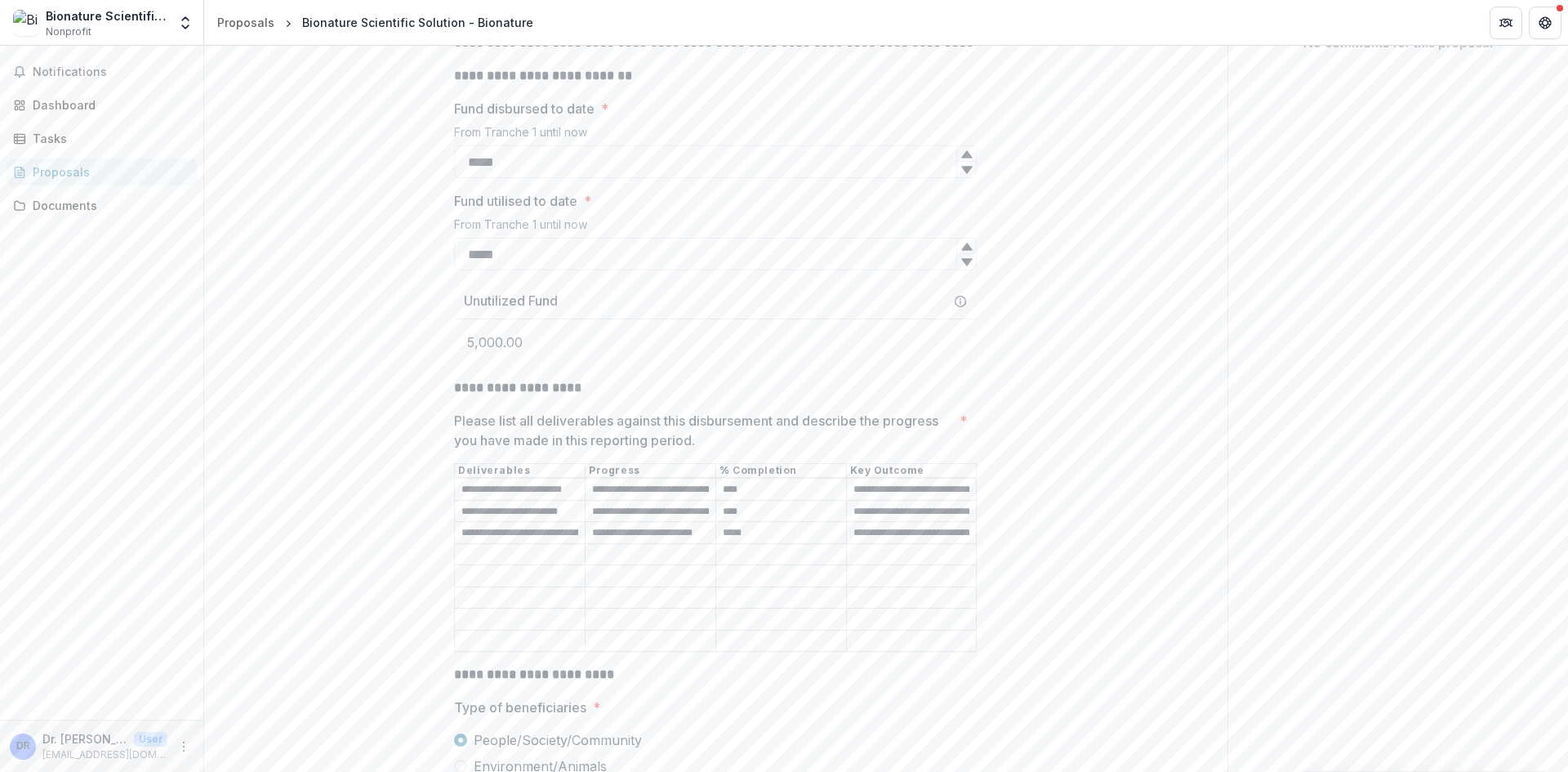
scroll to position [341, 0]
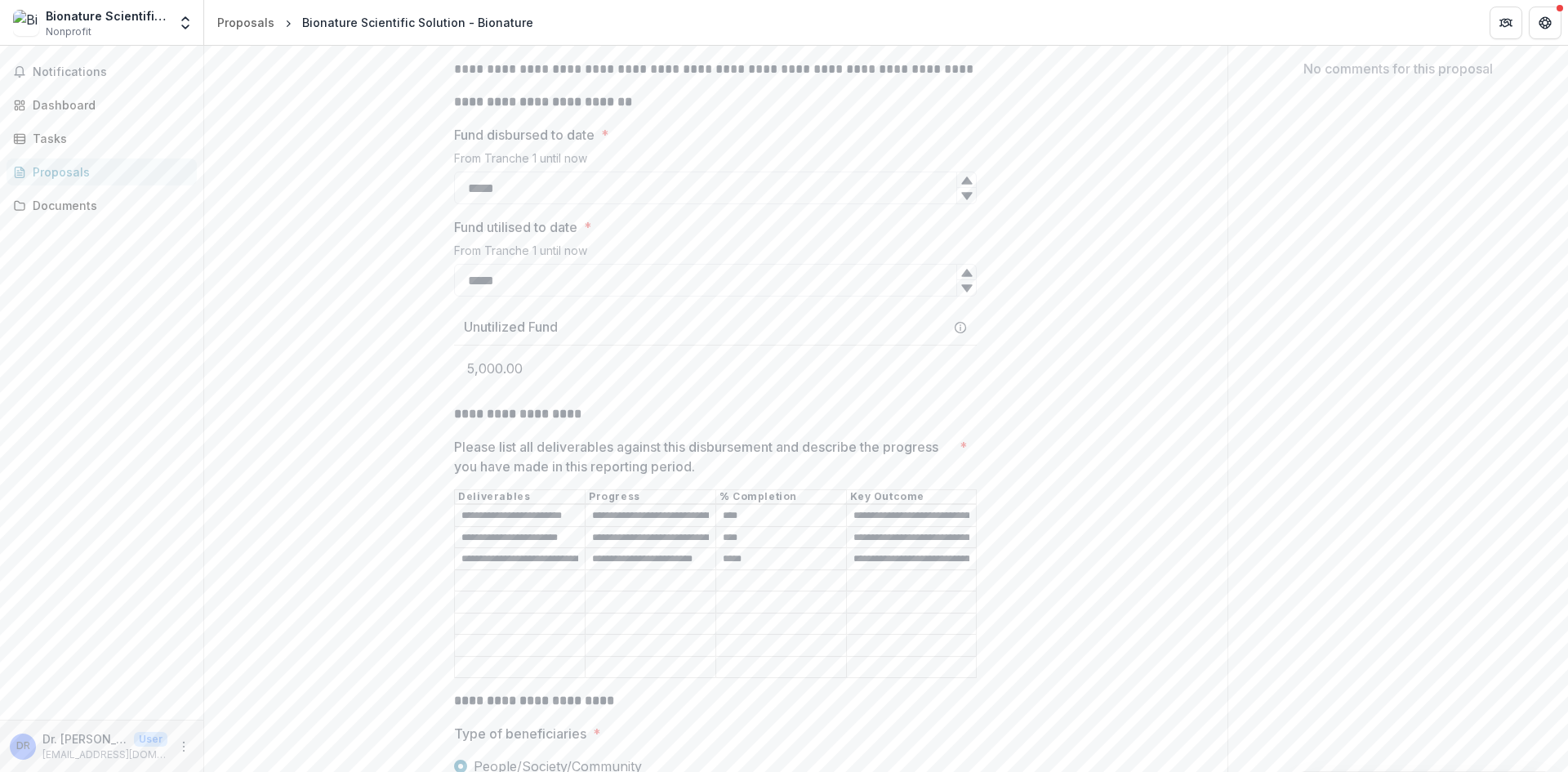
type input "*****"
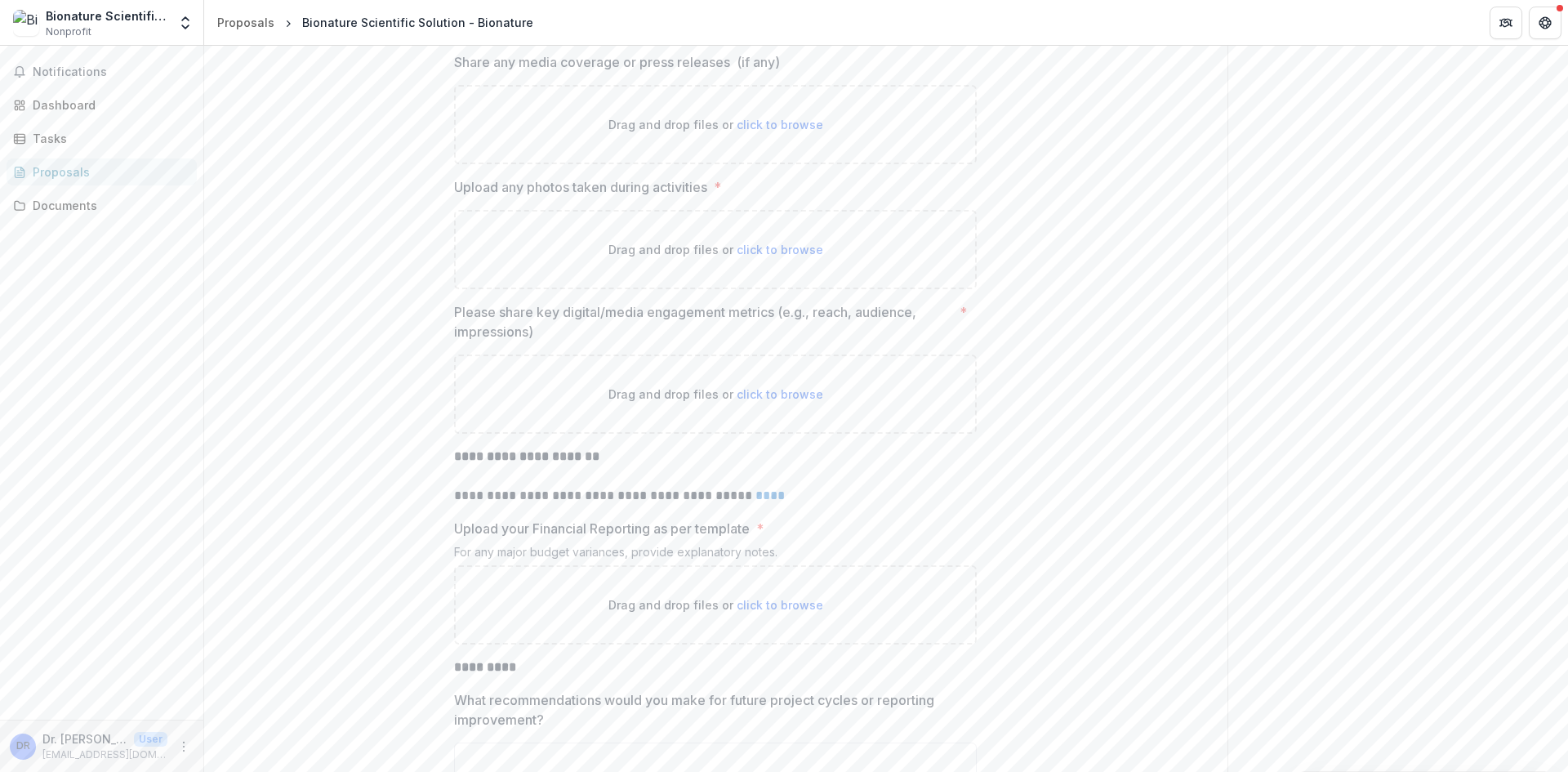
scroll to position [3770, 0]
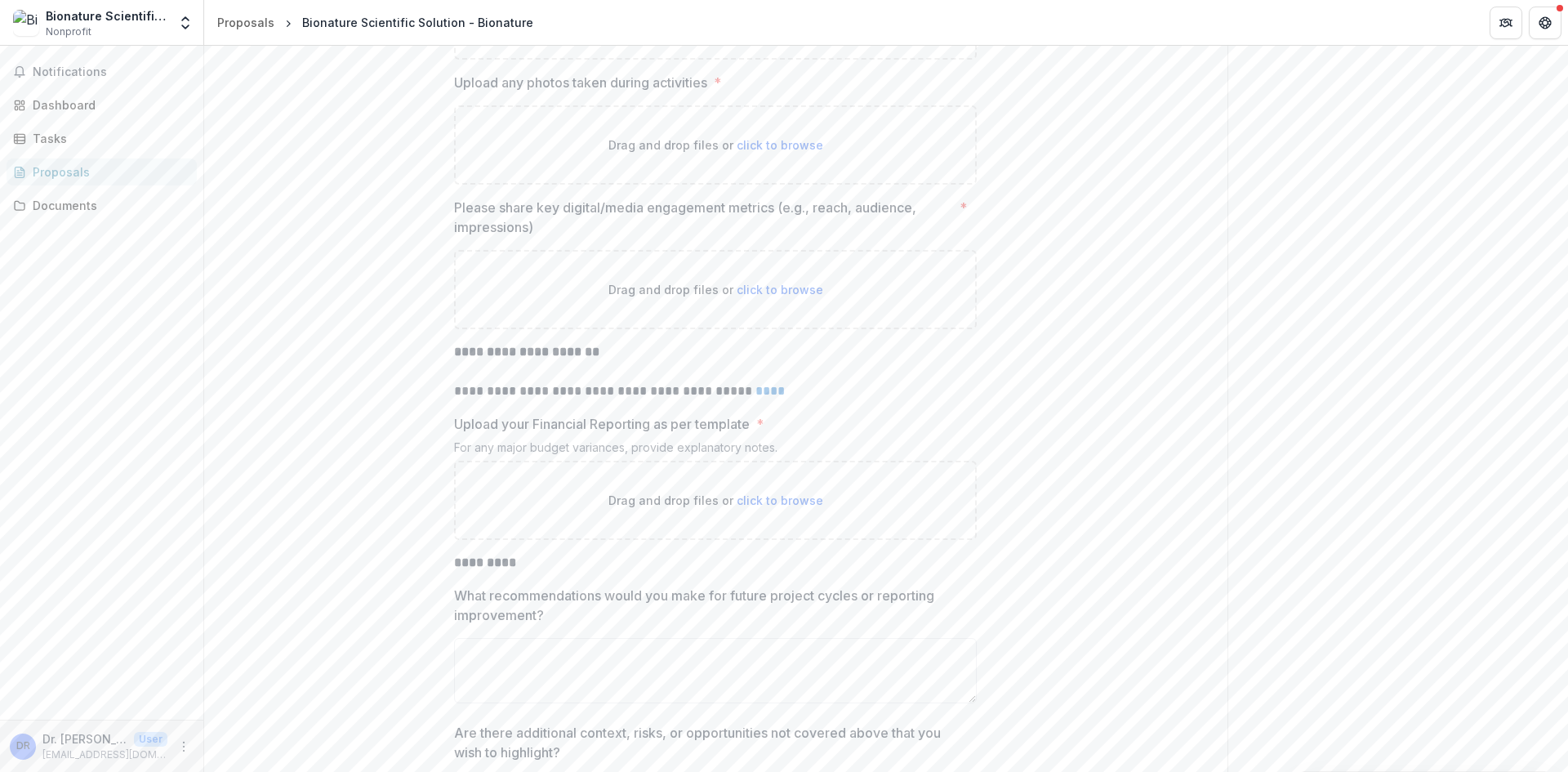
click at [774, 397] on link "****" at bounding box center [770, 390] width 30 height 12
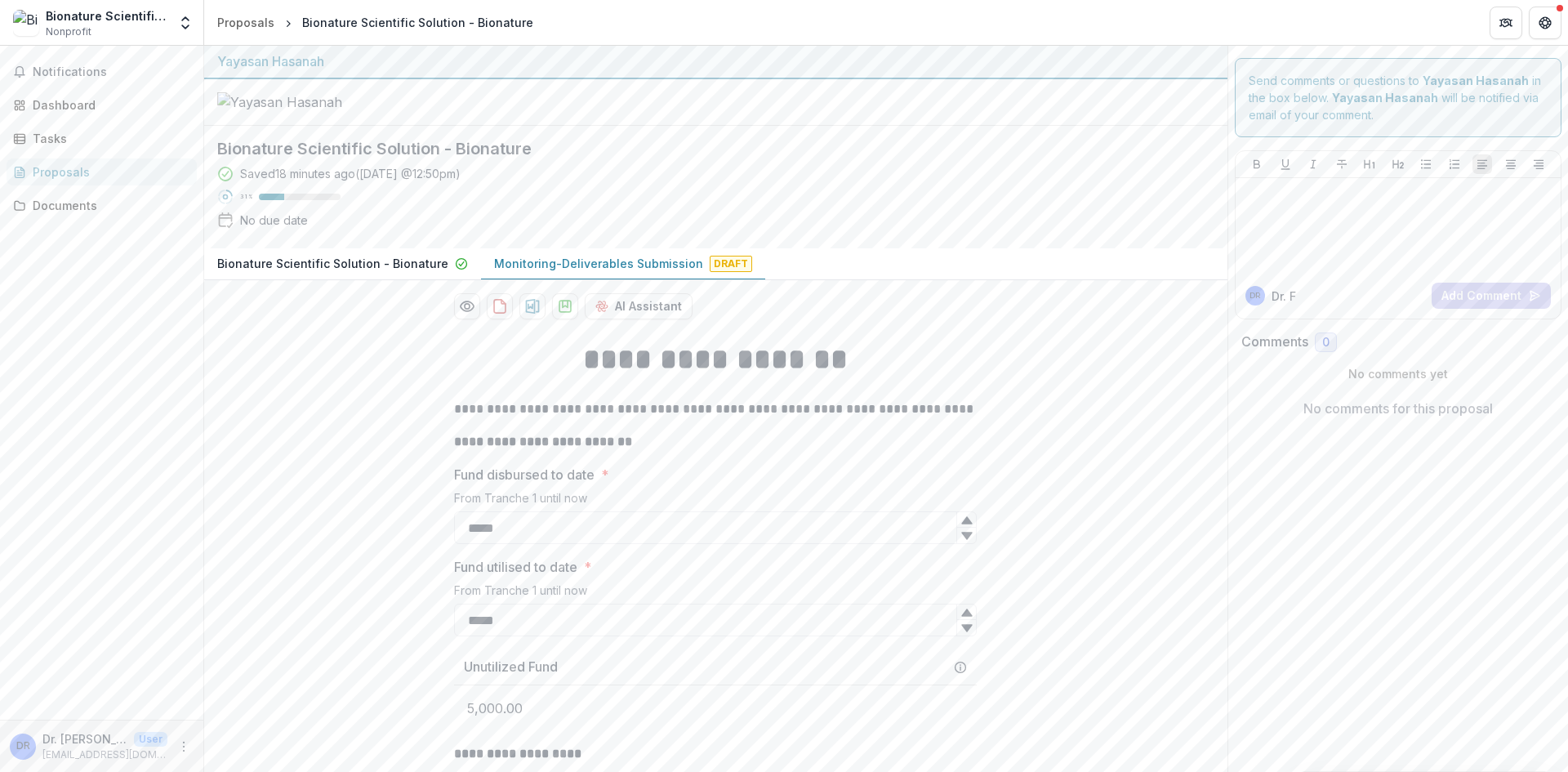
scroll to position [0, 0]
